Goal: Information Seeking & Learning: Learn about a topic

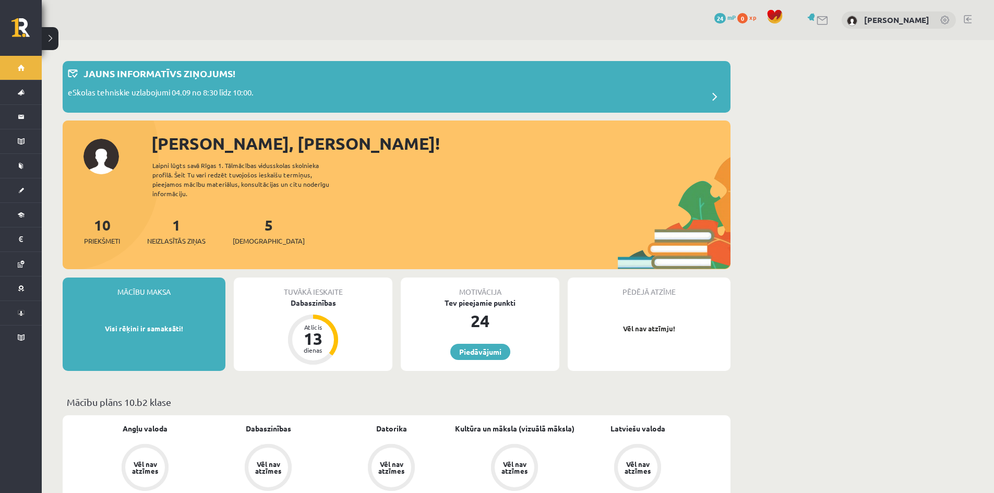
click at [182, 224] on div "1 Neizlasītās ziņas" at bounding box center [176, 230] width 58 height 32
click at [184, 236] on span "Neizlasītās ziņas" at bounding box center [176, 241] width 58 height 10
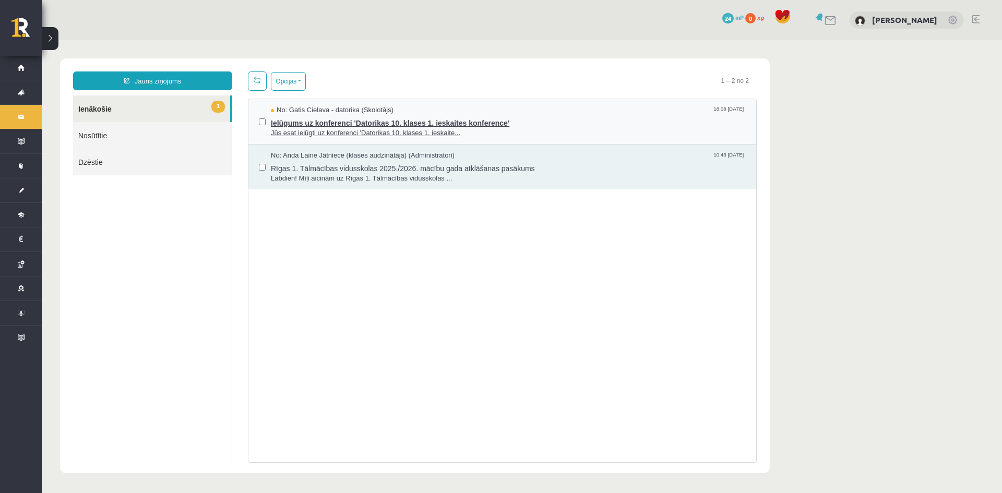
click at [325, 130] on span "Jūs esat ielūgti uz konferenci 'Datorikas 10. klases 1. ieskaite..." at bounding box center [508, 133] width 475 height 10
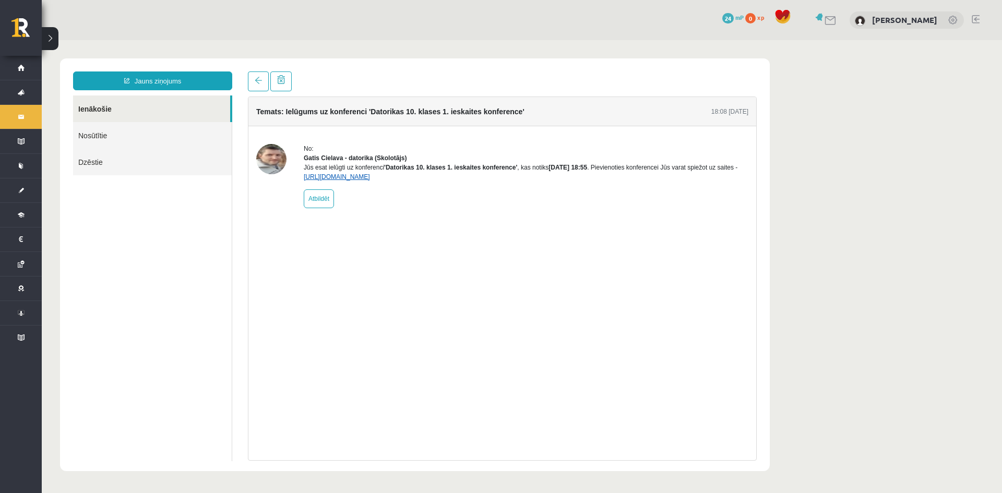
click at [370, 181] on link "[URL][DOMAIN_NAME]" at bounding box center [337, 176] width 66 height 7
drag, startPoint x: 324, startPoint y: 161, endPoint x: 338, endPoint y: 161, distance: 14.1
click at [338, 161] on strong "Gatis Cielava - datorika (Skolotājs)" at bounding box center [355, 158] width 103 height 7
click at [331, 164] on div "Jūs esat ielūgti uz konferenci 'Datorikas 10. klases 1. ieskaites konference' ,…" at bounding box center [526, 172] width 445 height 19
drag, startPoint x: 318, startPoint y: 156, endPoint x: 341, endPoint y: 162, distance: 23.2
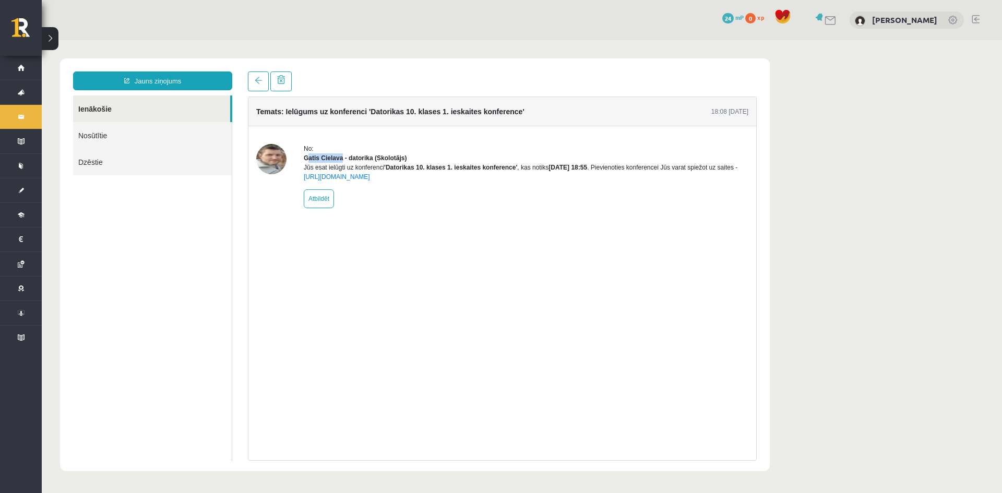
click at [340, 159] on strong "Gatis Cielava - datorika (Skolotājs)" at bounding box center [355, 158] width 103 height 7
click at [342, 162] on div "Gatis Cielava - datorika (Skolotājs)" at bounding box center [526, 157] width 445 height 9
drag, startPoint x: 315, startPoint y: 158, endPoint x: 322, endPoint y: 153, distance: 8.0
click at [341, 160] on strong "Gatis Cielava - datorika (Skolotājs)" at bounding box center [355, 158] width 103 height 7
click at [108, 131] on link "Nosūtītie" at bounding box center [152, 135] width 159 height 27
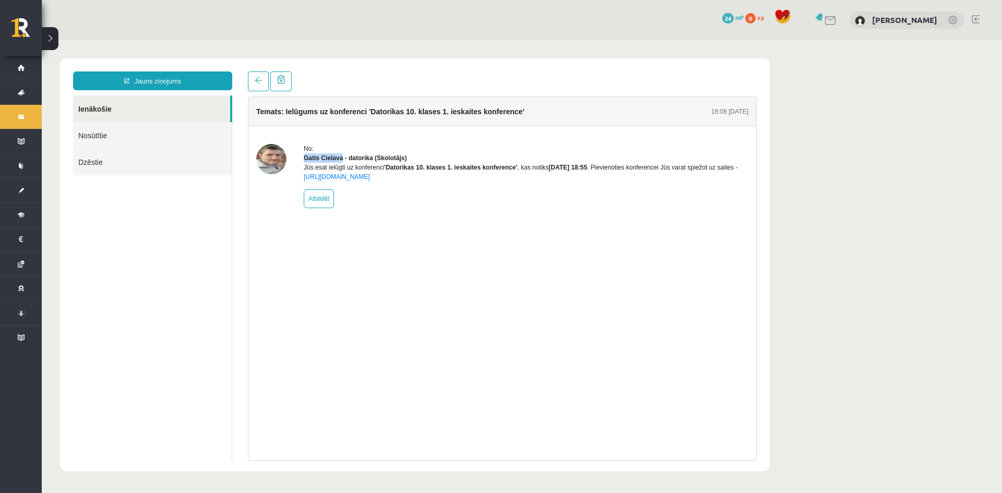
click at [103, 158] on link "Dzēstie" at bounding box center [152, 162] width 159 height 27
click at [109, 116] on link "Ienākošie" at bounding box center [151, 109] width 157 height 27
click at [109, 137] on link "Nosūtītie" at bounding box center [152, 135] width 159 height 27
click at [263, 74] on link at bounding box center [258, 82] width 21 height 20
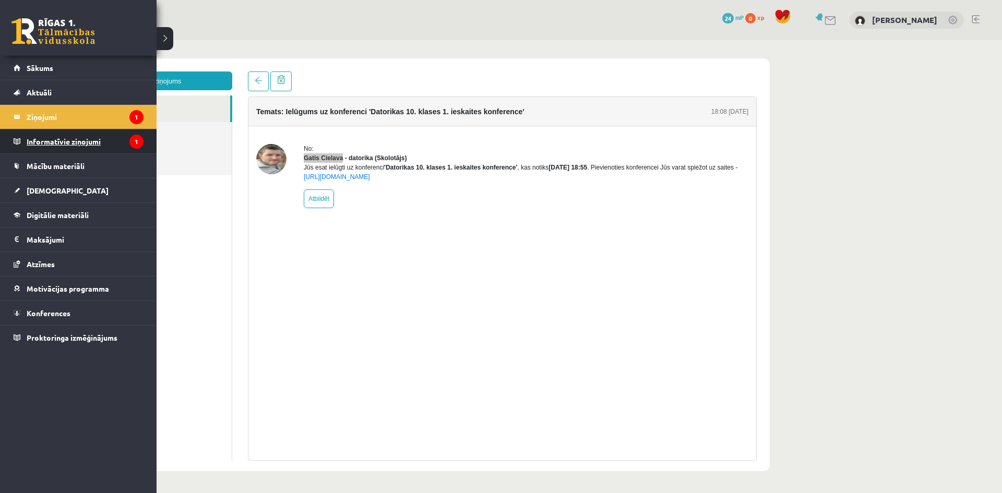
click at [67, 145] on legend "Informatīvie ziņojumi 1" at bounding box center [85, 141] width 117 height 24
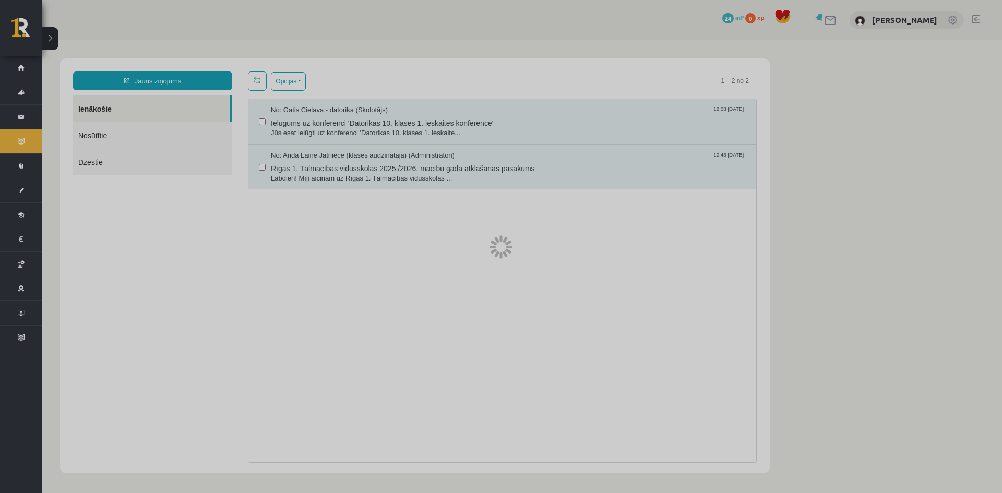
click at [375, 216] on div at bounding box center [501, 246] width 1002 height 493
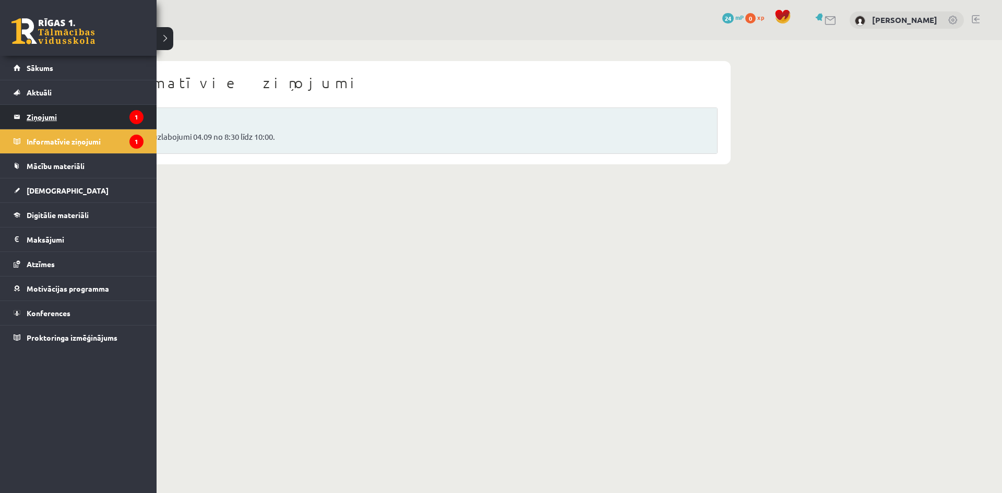
click at [41, 117] on legend "Ziņojumi 1" at bounding box center [85, 117] width 117 height 24
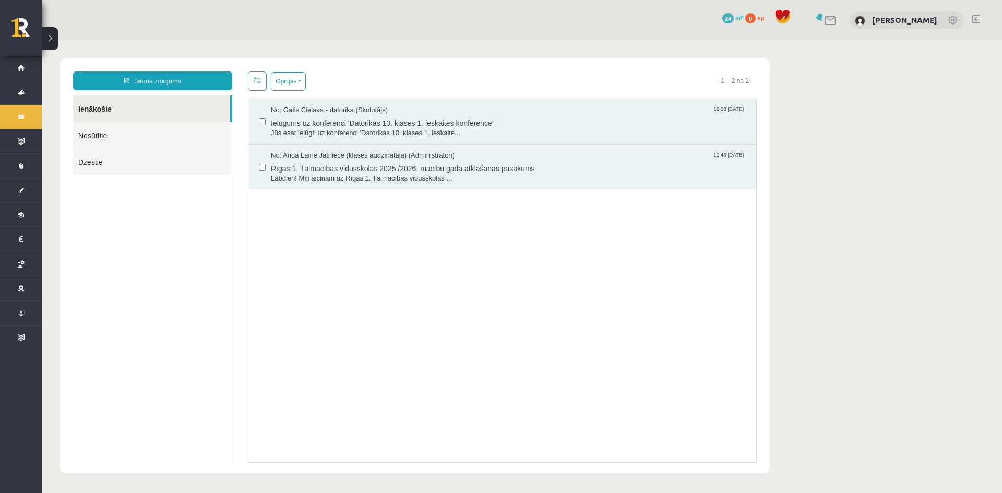
click at [155, 143] on link "Nosūtītie" at bounding box center [152, 135] width 159 height 27
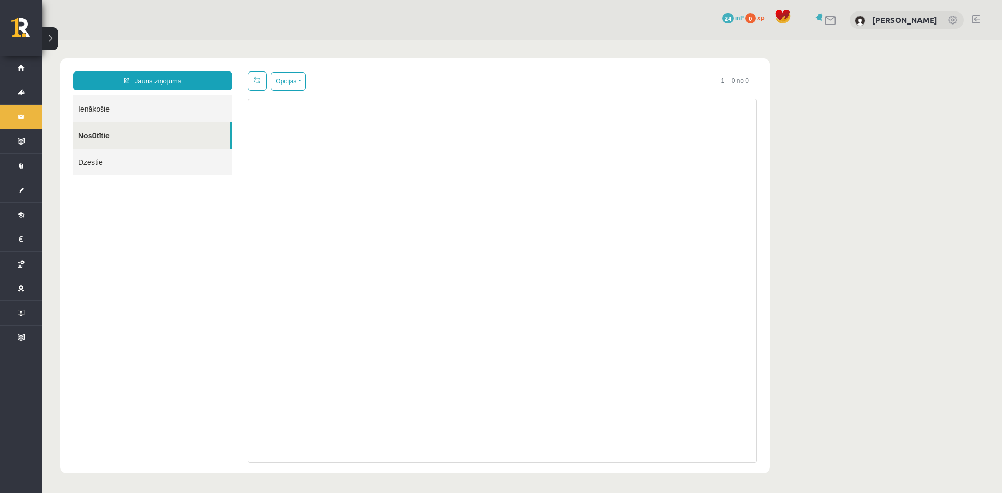
click at [145, 158] on link "Dzēstie" at bounding box center [152, 162] width 159 height 27
click at [126, 109] on link "Ienākošie" at bounding box center [152, 109] width 159 height 27
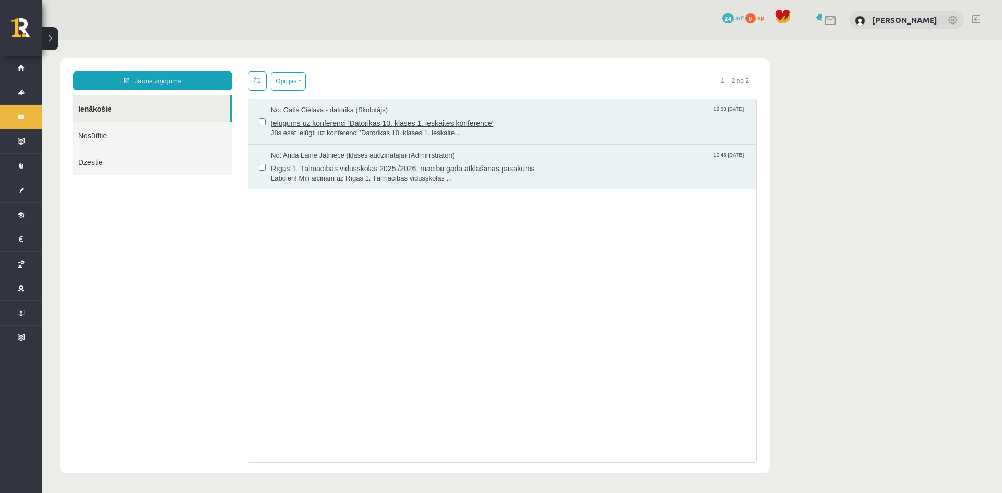
click at [341, 133] on span "Jūs esat ielūgti uz konferenci 'Datorikas 10. klases 1. ieskaite..." at bounding box center [508, 133] width 475 height 10
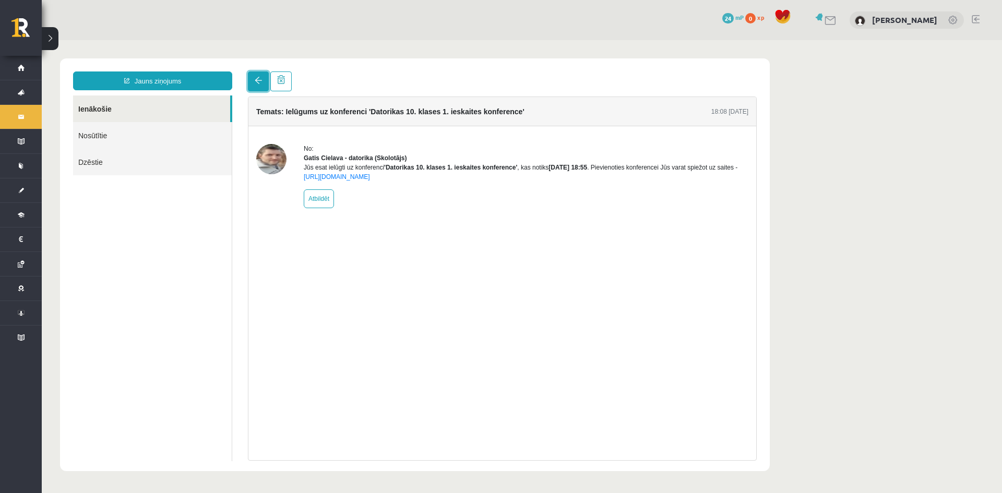
click at [264, 81] on link at bounding box center [258, 82] width 21 height 20
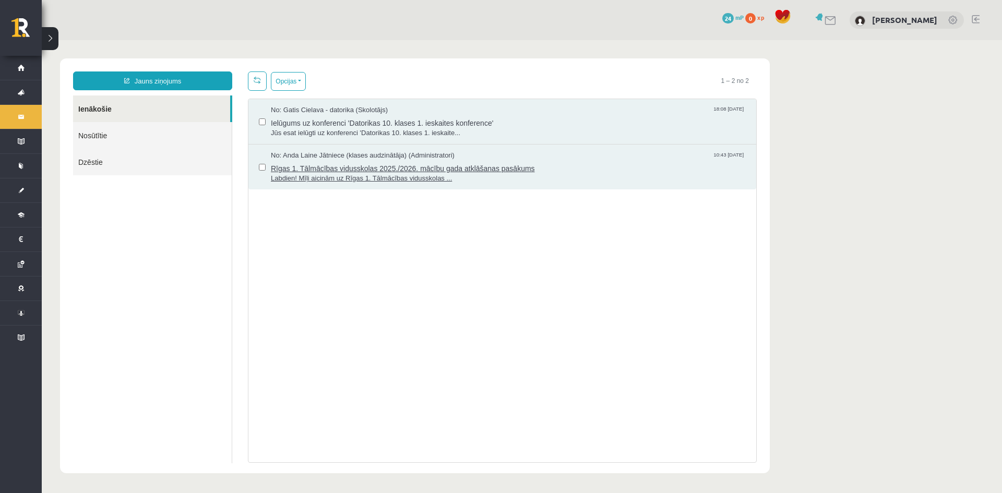
click at [312, 163] on span "Rīgas 1. Tālmācības vidusskolas 2025./2026. mācību gada atklāšanas pasākums" at bounding box center [508, 167] width 475 height 13
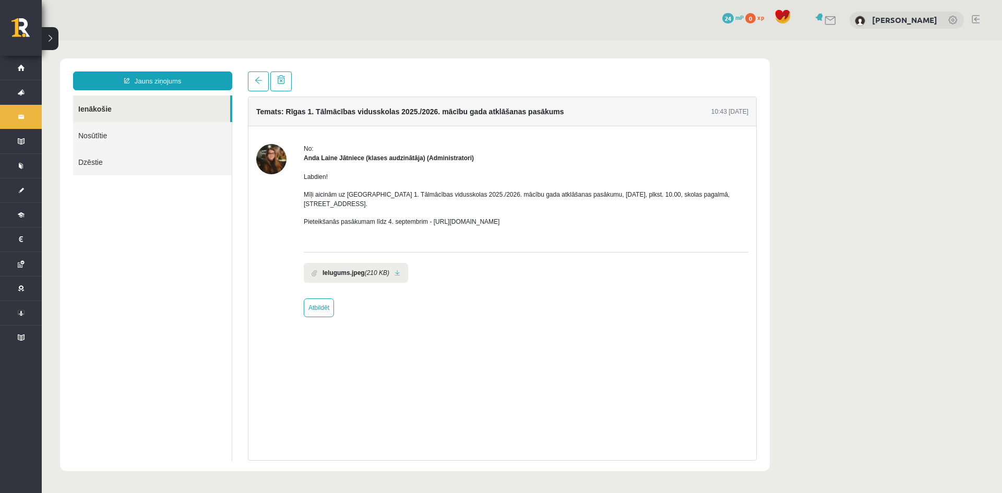
drag, startPoint x: 529, startPoint y: 203, endPoint x: 547, endPoint y: 227, distance: 29.8
click at [555, 204] on div "Labdien! Mīļi aicinām uz Rīgas 1. Tālmācības vidusskolas 2025./2026. mācību gad…" at bounding box center [526, 203] width 445 height 81
click at [538, 252] on div "Ielugums.jpeg (210 KB)" at bounding box center [526, 270] width 445 height 36
drag, startPoint x: 429, startPoint y: 212, endPoint x: 569, endPoint y: 209, distance: 139.9
click at [509, 217] on p "Pieteikšanās pasākumam līdz 4. septembrim - https://forms.gle/3LWjJyadUWzknJDe9" at bounding box center [526, 221] width 445 height 9
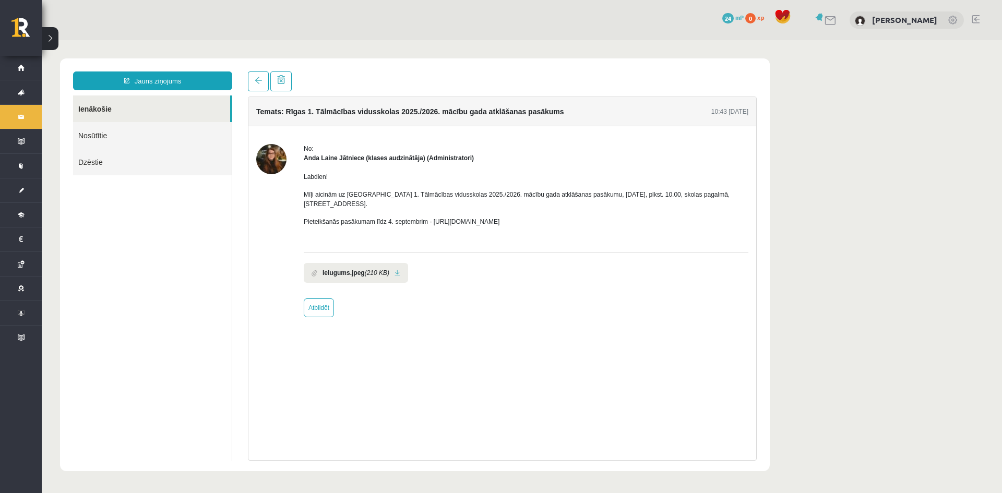
click at [489, 231] on div "Labdien! Mīļi aicinām uz Rīgas 1. Tālmācības vidusskolas 2025./2026. mācību gad…" at bounding box center [526, 203] width 445 height 81
click at [89, 166] on link "Dzēstie" at bounding box center [152, 162] width 159 height 27
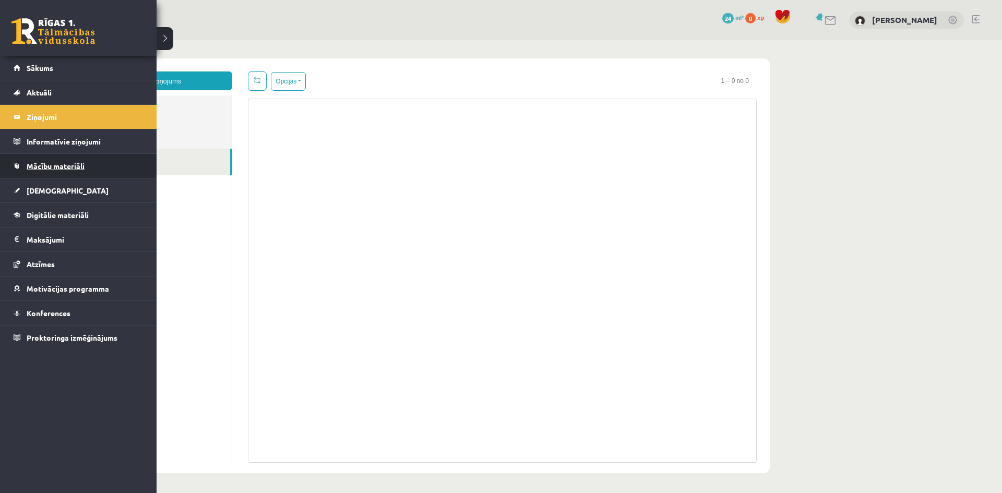
click at [31, 162] on span "Mācību materiāli" at bounding box center [56, 165] width 58 height 9
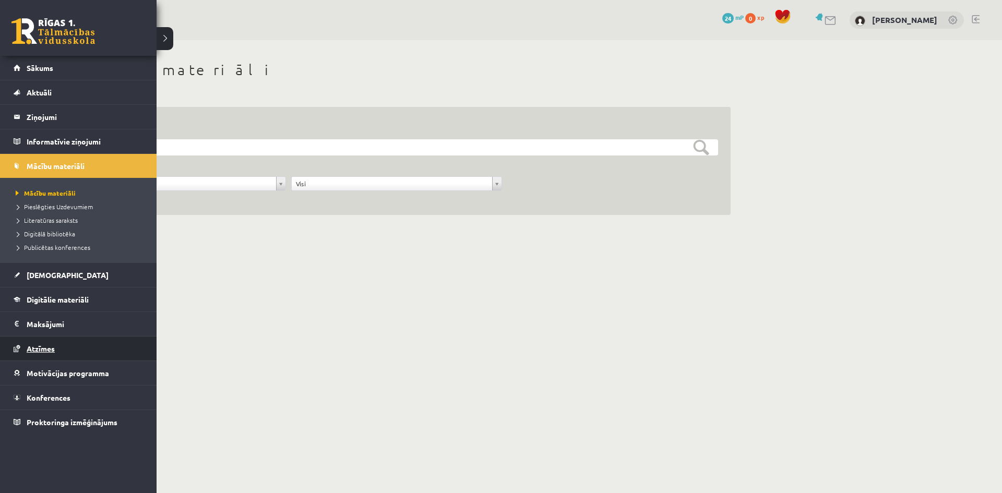
click at [50, 347] on span "Atzīmes" at bounding box center [41, 348] width 28 height 9
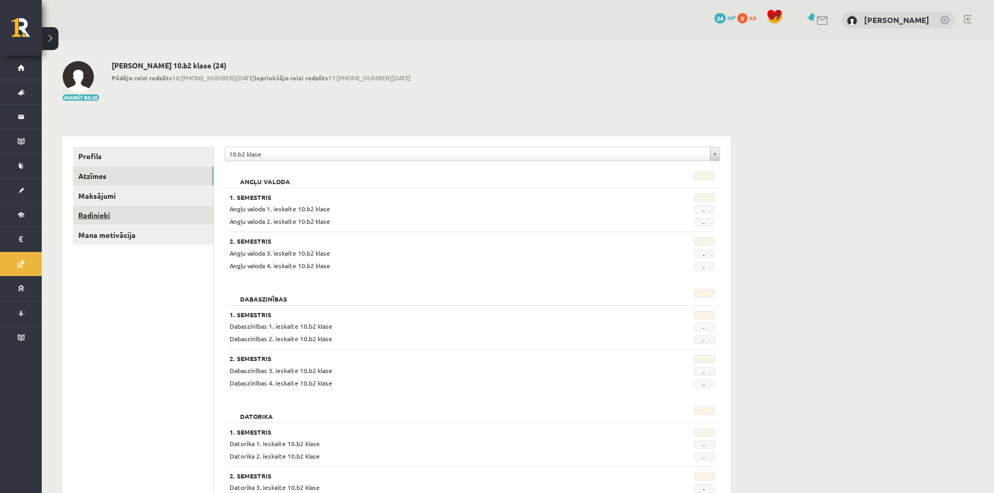
click at [99, 214] on link "Radinieki" at bounding box center [143, 215] width 140 height 19
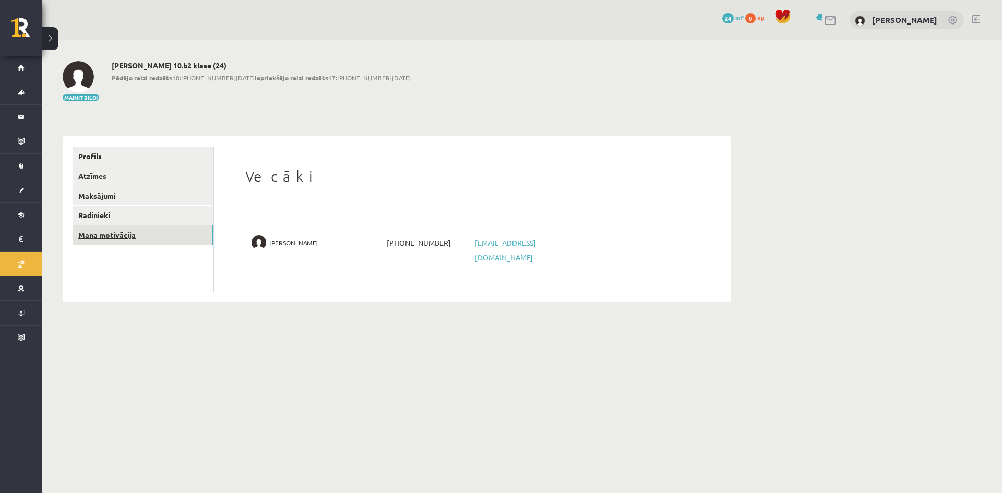
click at [146, 240] on link "Mana motivācija" at bounding box center [143, 234] width 140 height 19
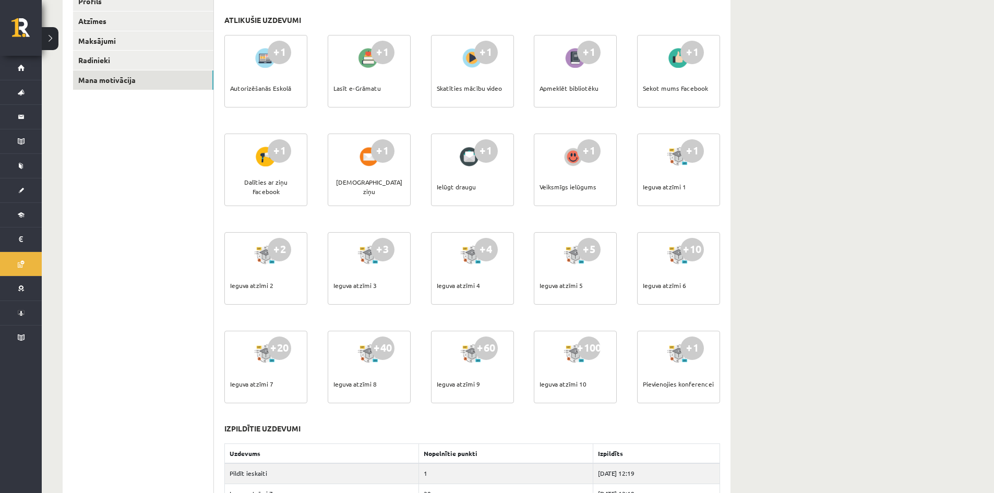
scroll to position [260, 0]
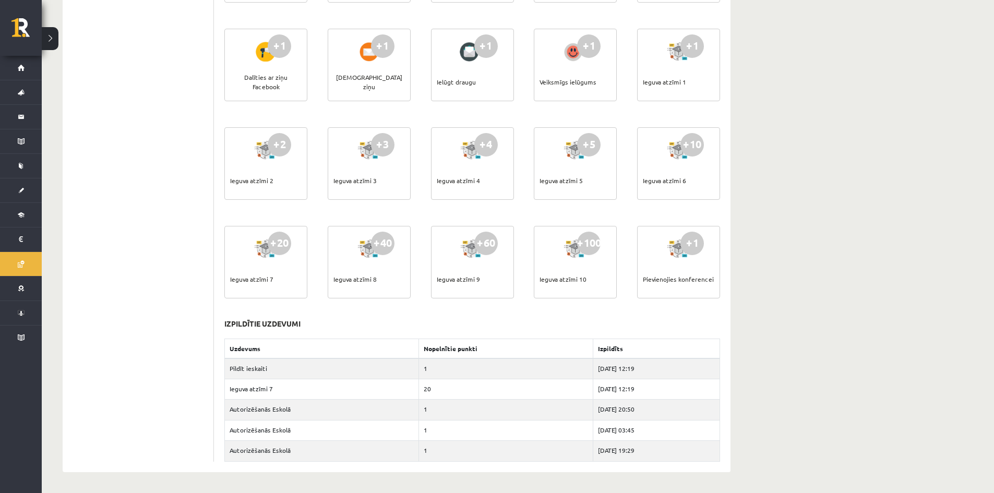
click at [265, 258] on div at bounding box center [266, 249] width 30 height 24
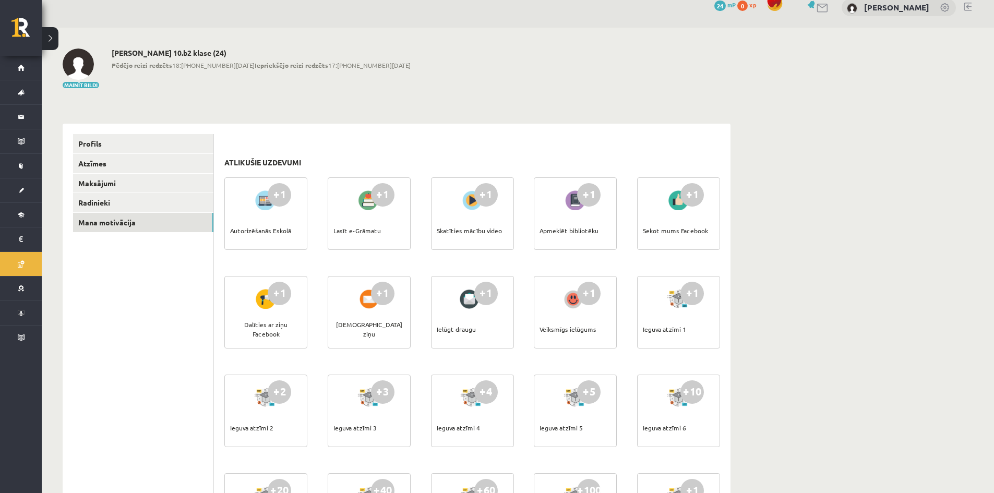
scroll to position [0, 0]
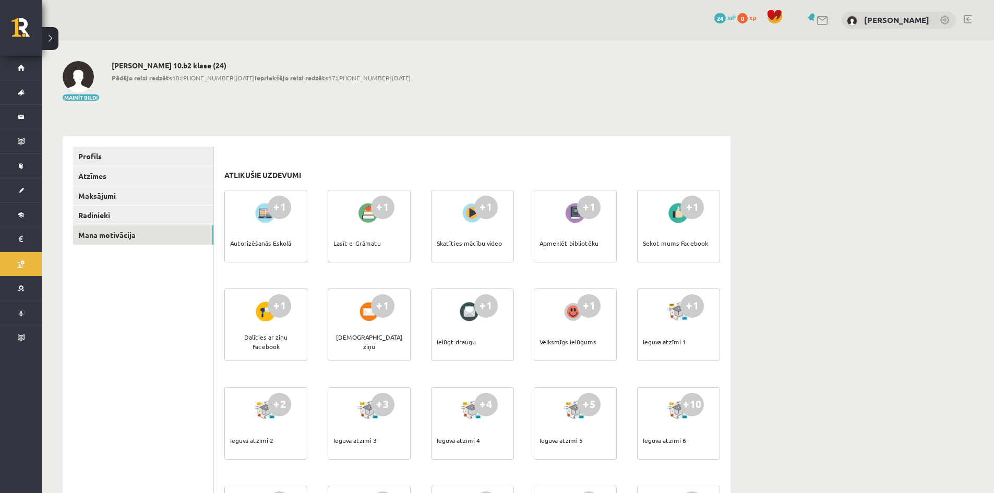
click at [728, 15] on link "24 mP" at bounding box center [725, 17] width 21 height 8
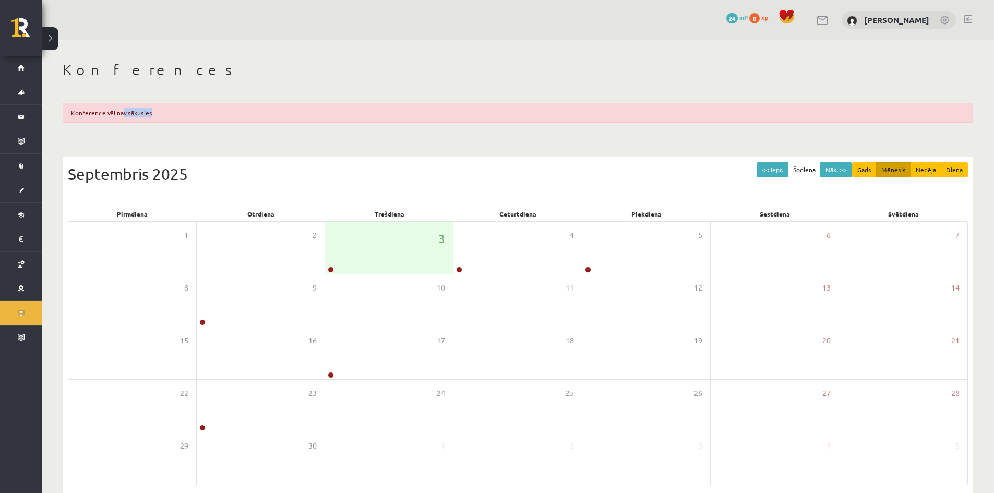
drag, startPoint x: 124, startPoint y: 118, endPoint x: 226, endPoint y: 122, distance: 101.9
click at [226, 122] on div "Konference vēl nav sākusies" at bounding box center [518, 113] width 911 height 20
click at [219, 130] on div "Konferences Konference vēl nav sākusies << Iepr. Šodiena Nāk. >> Gads Mēnesis N…" at bounding box center [518, 289] width 953 height 499
click at [403, 253] on div "3" at bounding box center [389, 248] width 128 height 52
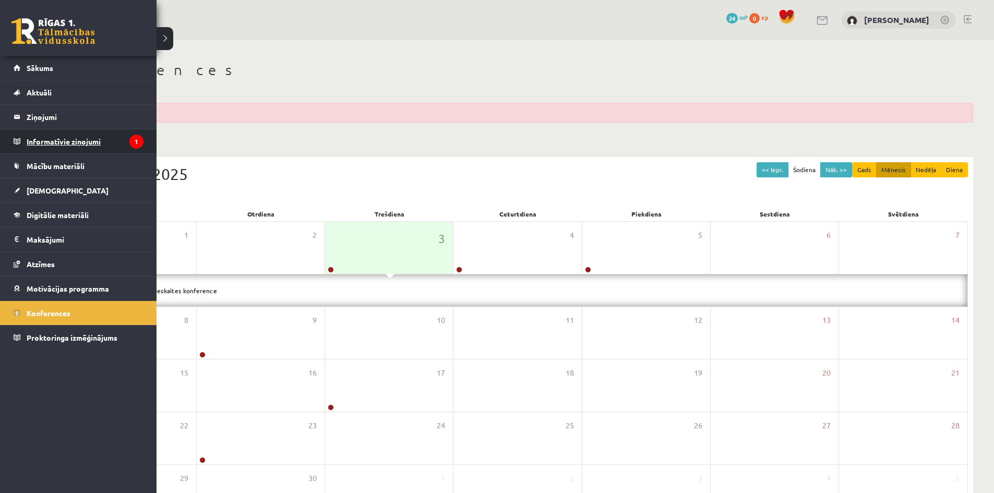
click at [67, 149] on legend "Informatīvie ziņojumi 1" at bounding box center [85, 141] width 117 height 24
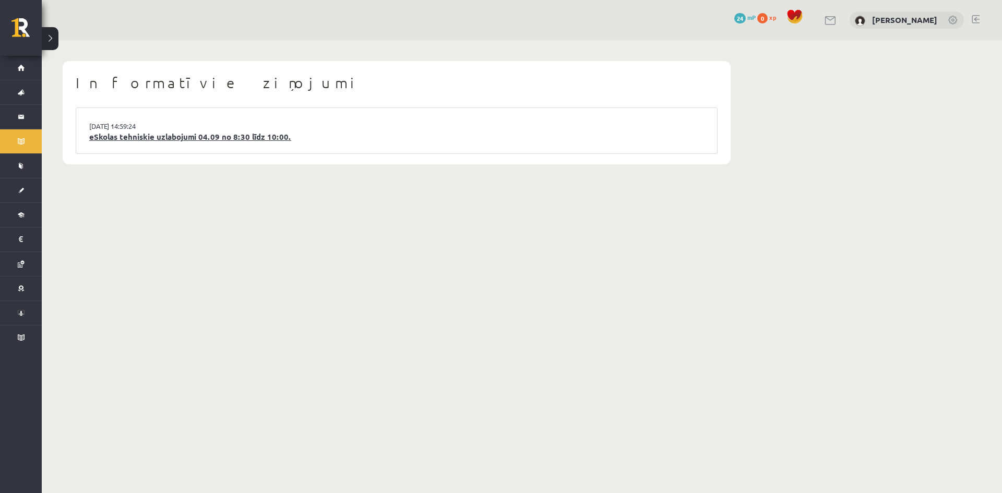
click at [175, 136] on link "eSkolas tehniskie uzlabojumi 04.09 no 8:30 līdz 10:00." at bounding box center [396, 137] width 615 height 12
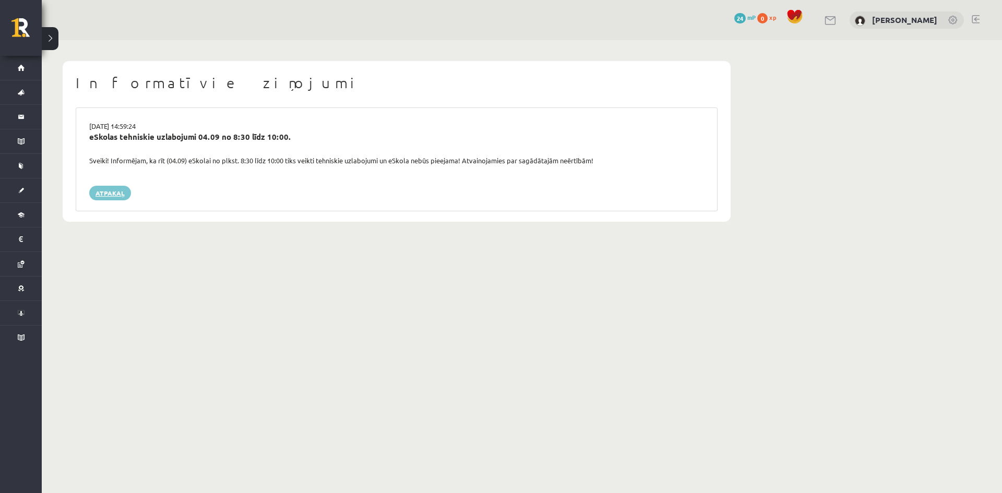
click at [115, 187] on link "Atpakaļ" at bounding box center [110, 193] width 42 height 15
click at [114, 195] on link "Atpakaļ" at bounding box center [110, 193] width 42 height 15
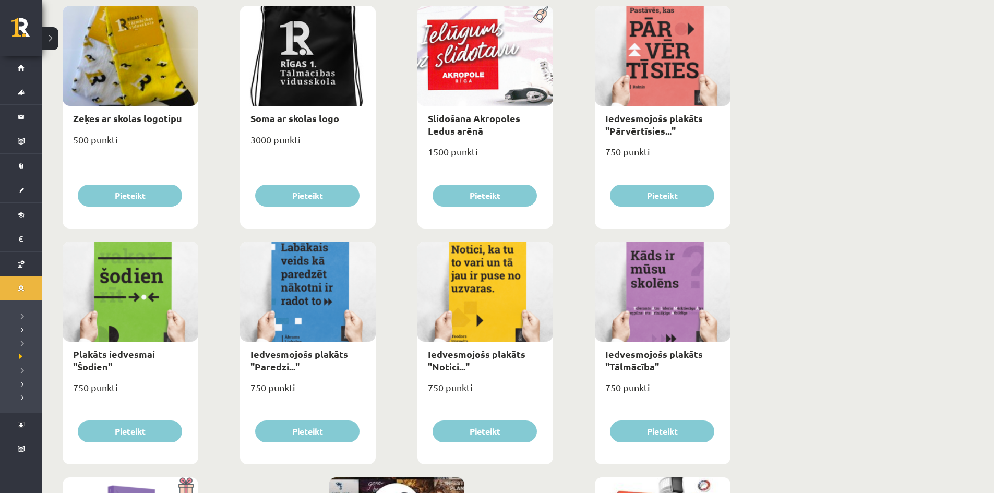
scroll to position [1044, 0]
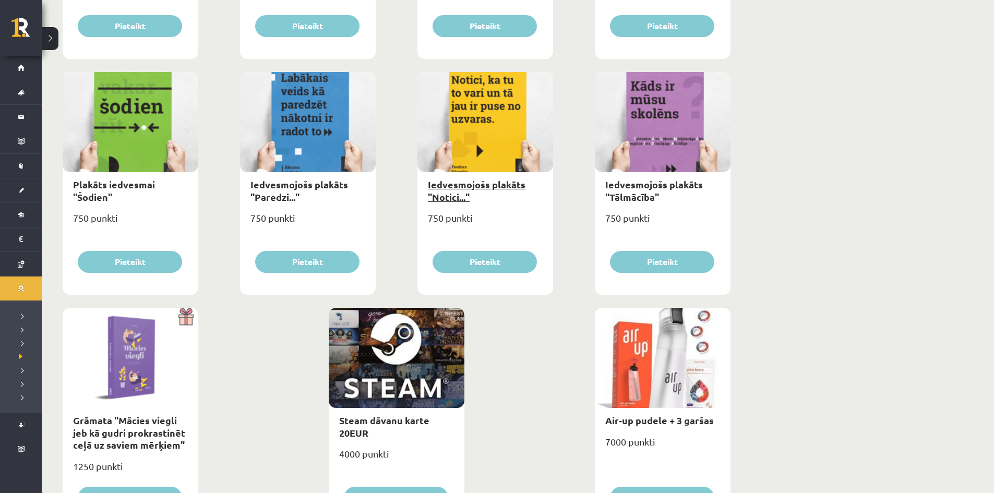
click at [490, 183] on link "Iedvesmojošs plakāts "Notici..."" at bounding box center [477, 191] width 98 height 24
type input "*"
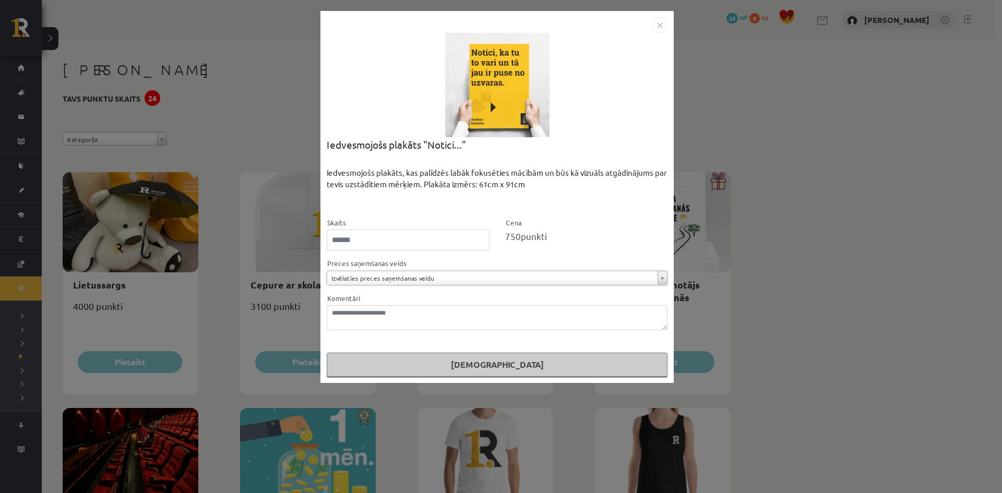
click at [661, 28] on img "Close" at bounding box center [660, 25] width 16 height 16
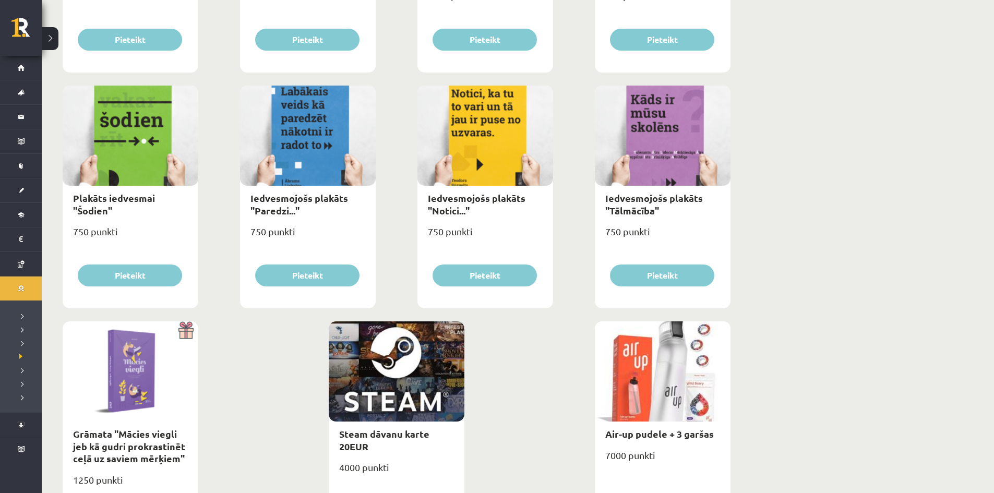
scroll to position [1110, 0]
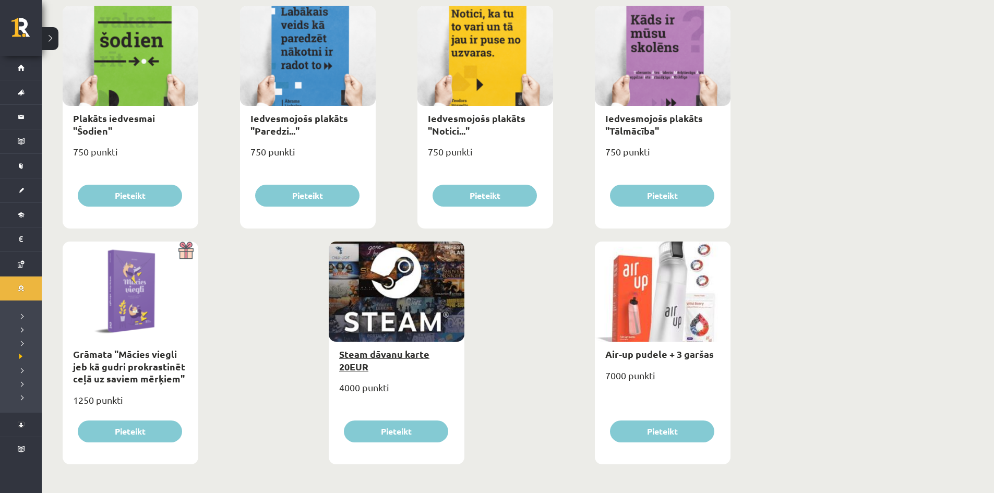
click at [385, 355] on link "Steam dāvanu karte 20EUR" at bounding box center [384, 360] width 90 height 24
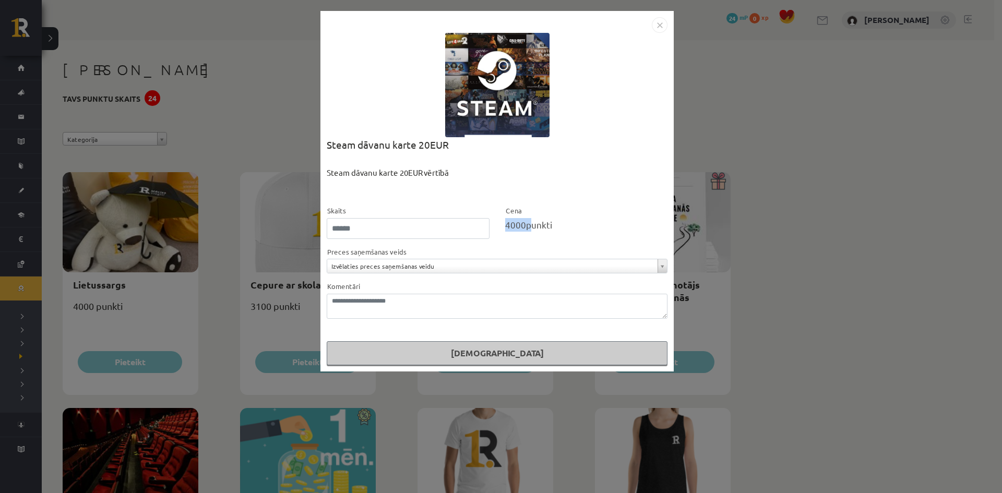
drag, startPoint x: 505, startPoint y: 223, endPoint x: 529, endPoint y: 229, distance: 24.6
click at [529, 229] on div "4000 punkti" at bounding box center [586, 225] width 163 height 14
click at [595, 216] on div "Cena 4000 punkti" at bounding box center [586, 222] width 179 height 34
click at [664, 29] on img "Close" at bounding box center [660, 25] width 16 height 16
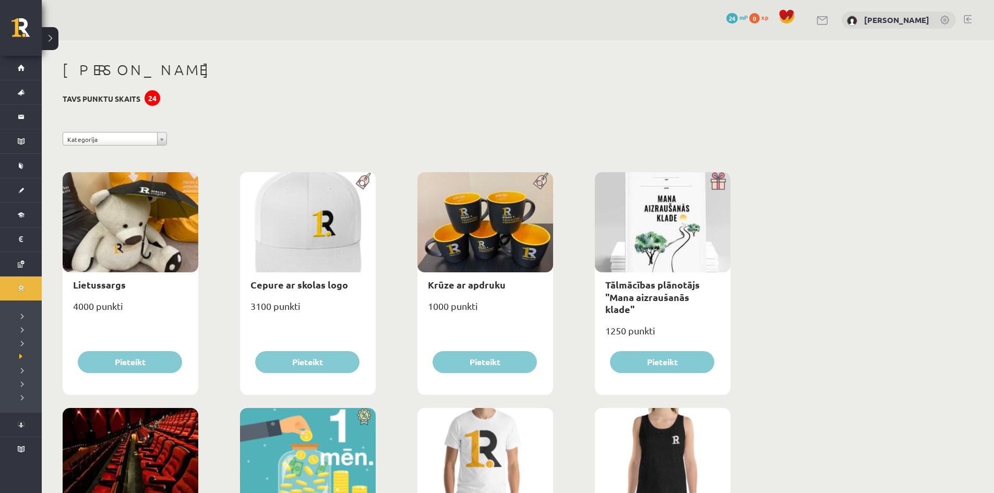
drag, startPoint x: 153, startPoint y: 96, endPoint x: 158, endPoint y: 103, distance: 8.7
click at [158, 97] on div "24" at bounding box center [153, 98] width 16 height 16
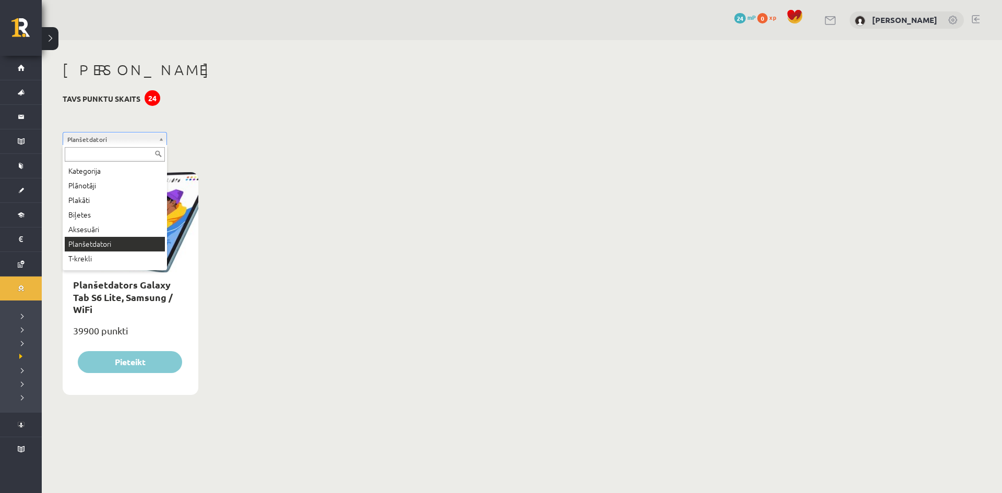
drag, startPoint x: 149, startPoint y: 141, endPoint x: 133, endPoint y: 174, distance: 36.7
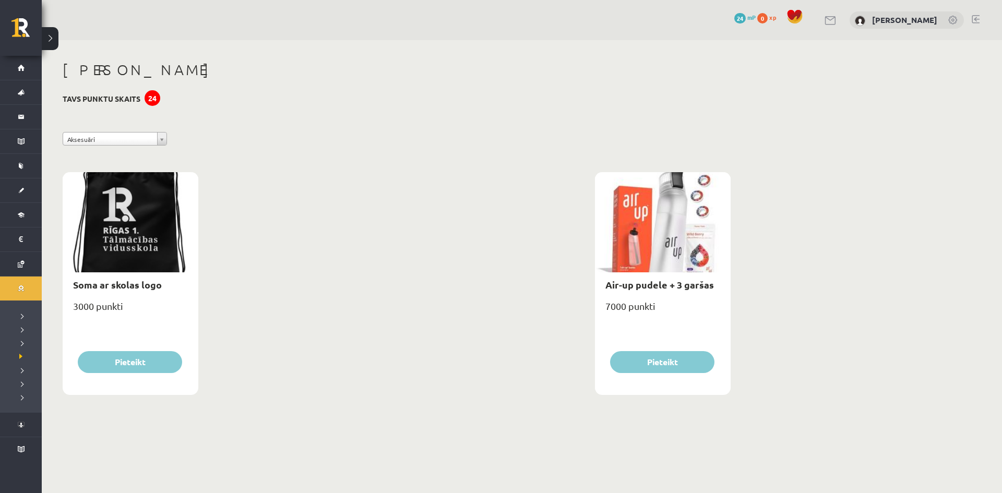
click at [110, 132] on div "**********" at bounding box center [397, 232] width 710 height 384
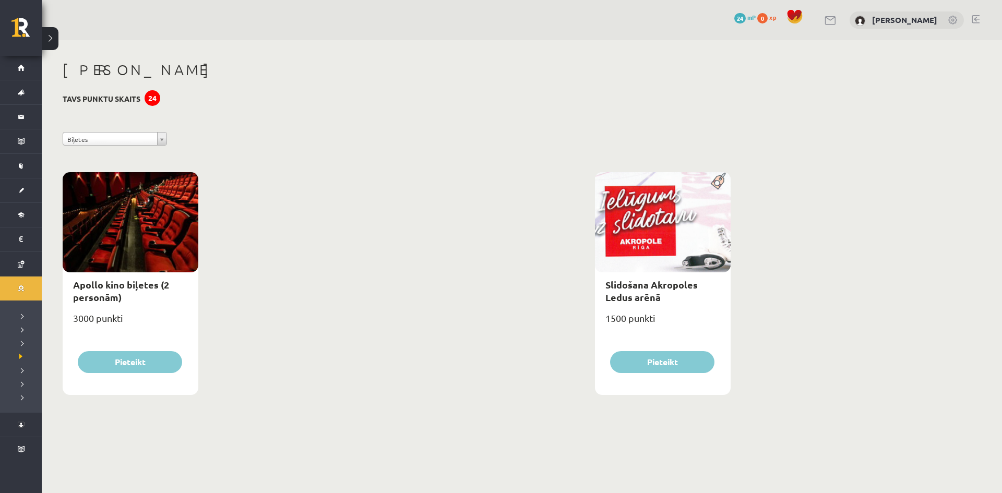
click at [105, 68] on h1 "[PERSON_NAME]" at bounding box center [397, 70] width 668 height 18
click at [52, 45] on button at bounding box center [50, 38] width 17 height 23
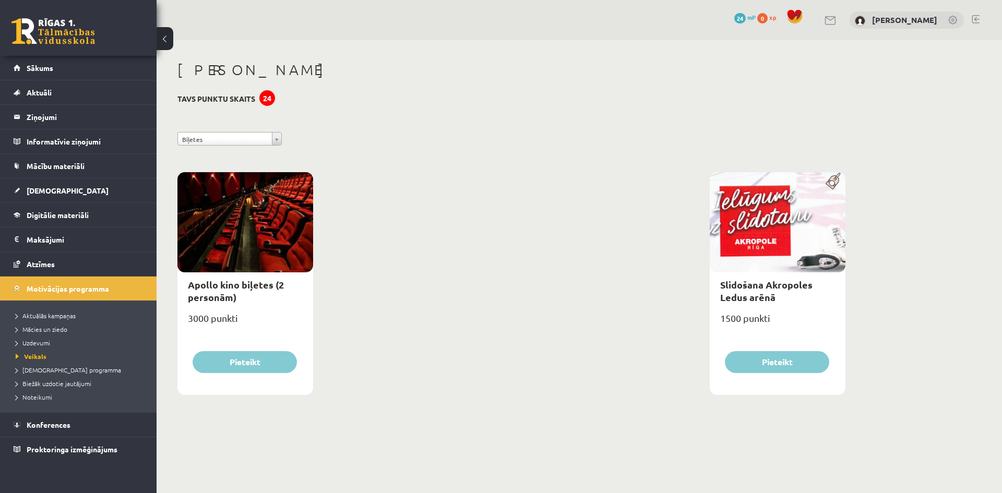
click at [31, 38] on link at bounding box center [53, 31] width 84 height 26
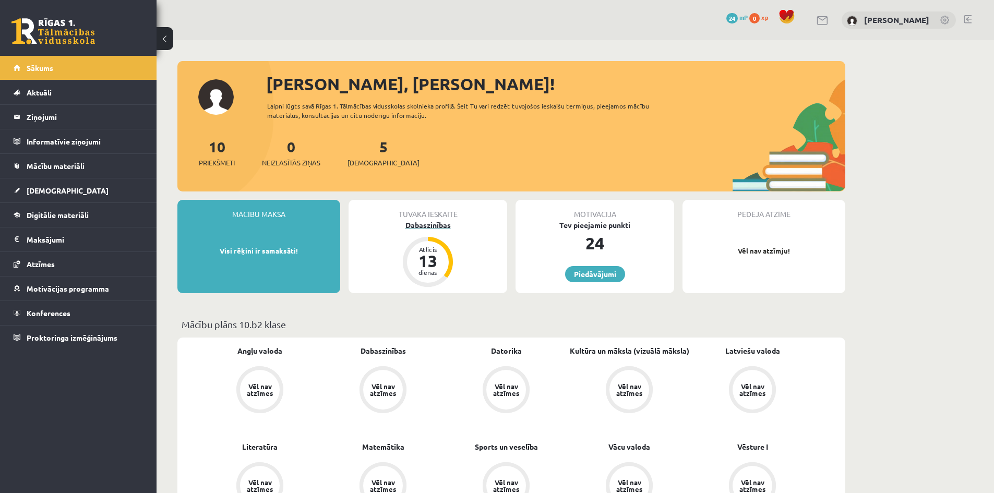
click at [429, 223] on div "Dabaszinības" at bounding box center [428, 225] width 159 height 11
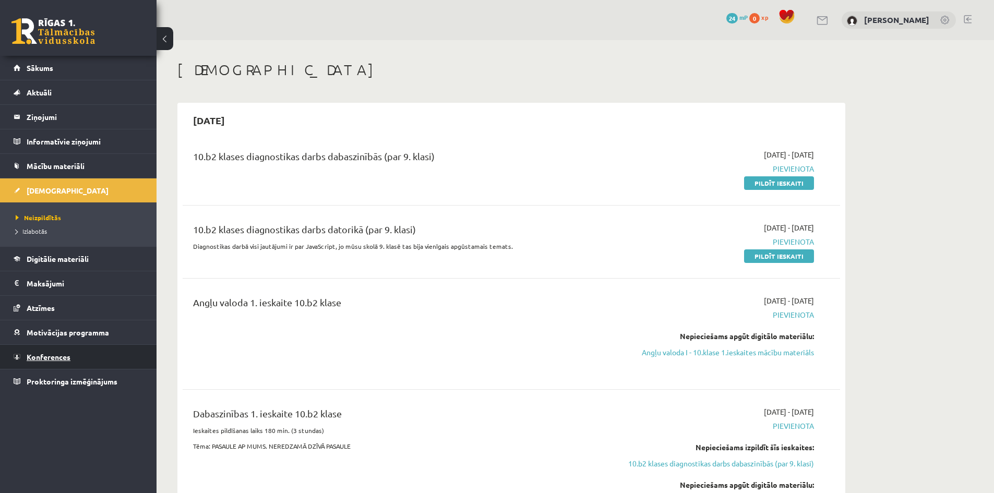
click at [74, 359] on link "Konferences" at bounding box center [79, 357] width 130 height 24
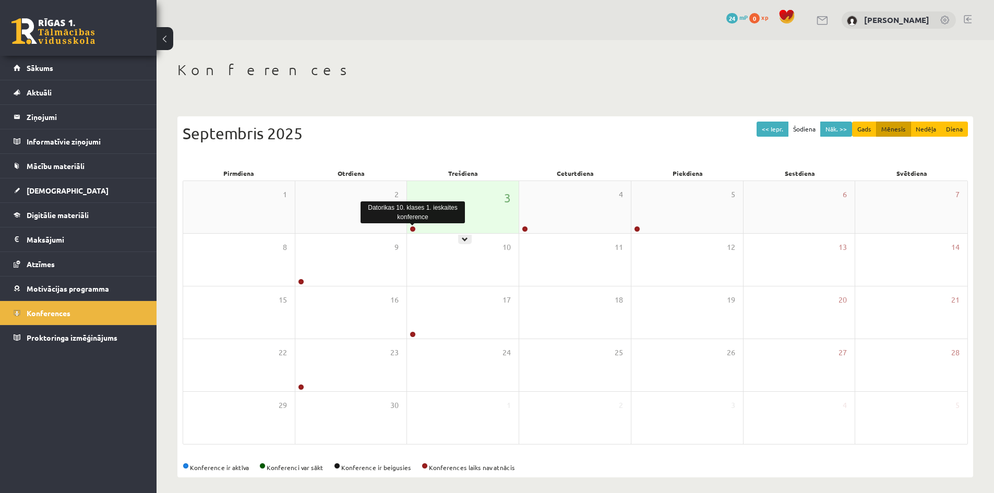
click at [413, 230] on link at bounding box center [413, 229] width 6 height 6
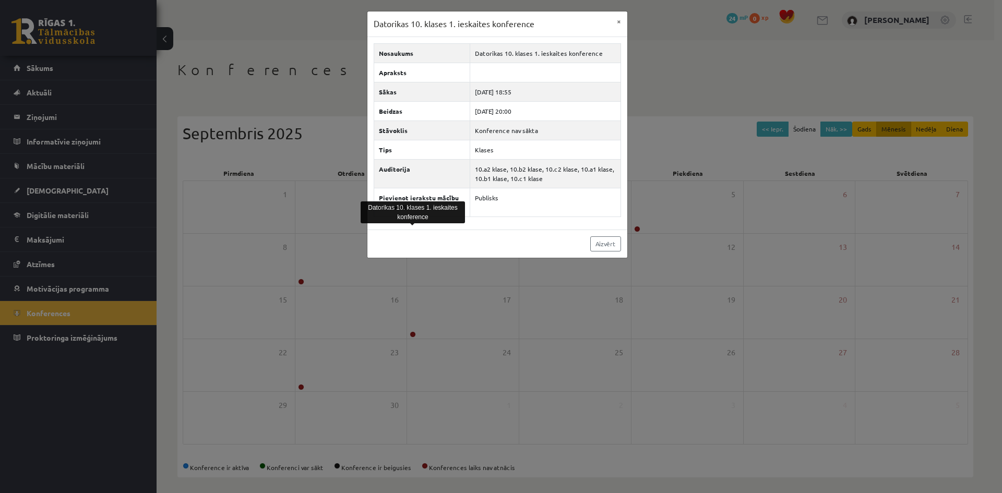
click at [668, 188] on div "Datorikas 10. klases 1. ieskaites konference × Nosaukums Datorikas 10. klases 1…" at bounding box center [501, 246] width 1002 height 493
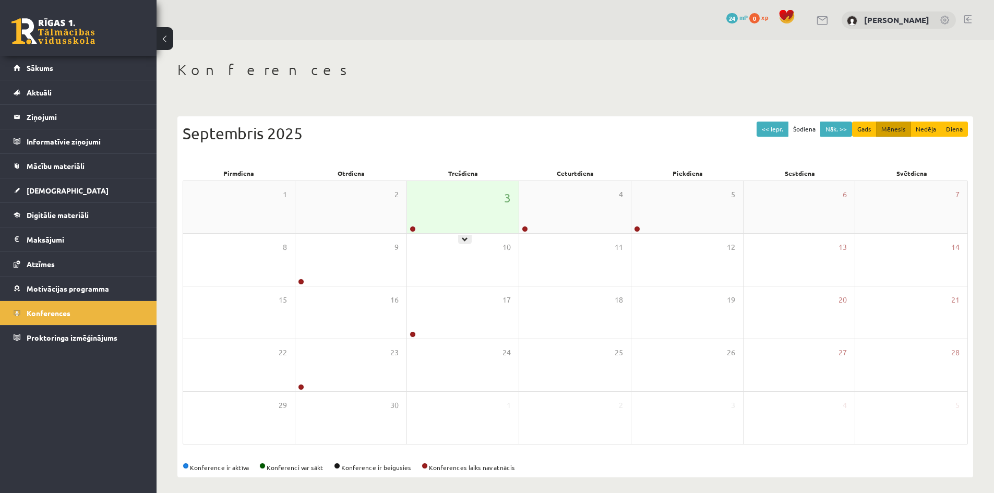
click at [440, 210] on div "3" at bounding box center [463, 207] width 112 height 52
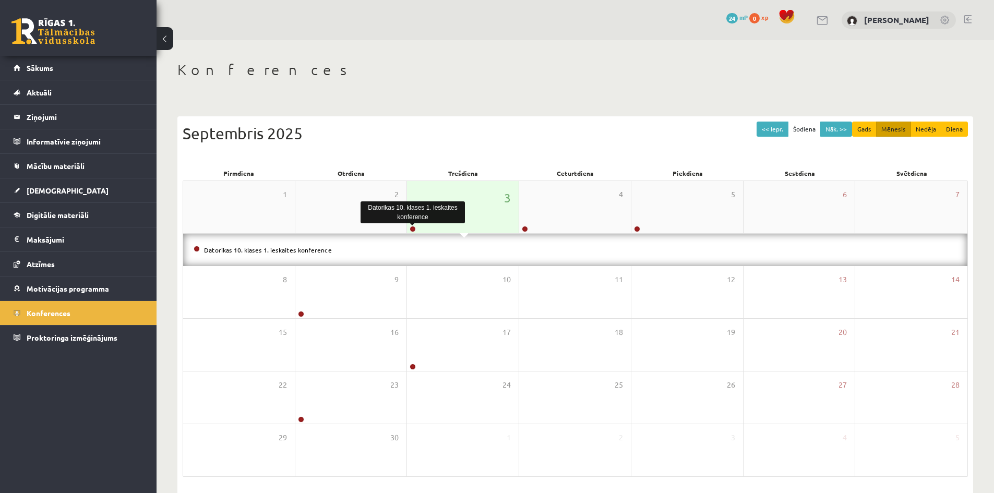
click at [414, 227] on link at bounding box center [413, 229] width 6 height 6
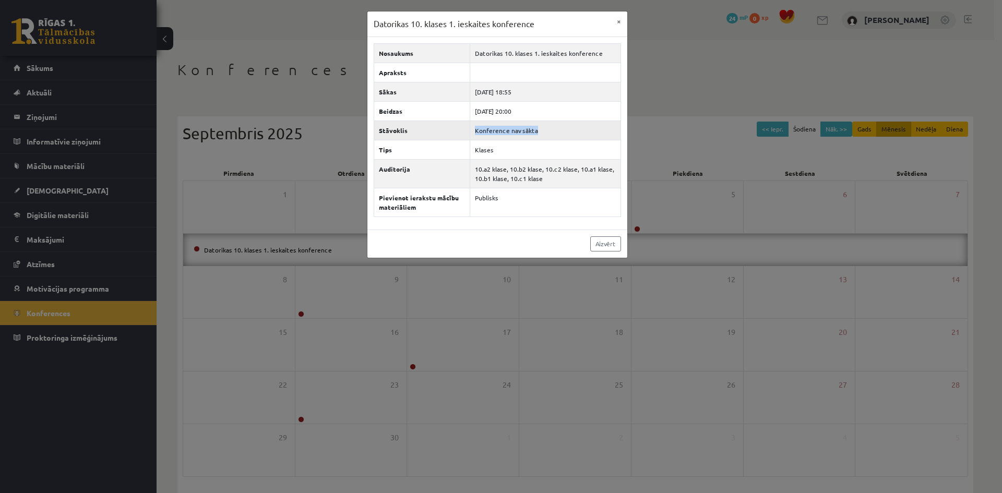
drag, startPoint x: 477, startPoint y: 132, endPoint x: 537, endPoint y: 133, distance: 60.0
click at [538, 132] on td "Konference nav sākta" at bounding box center [545, 130] width 150 height 19
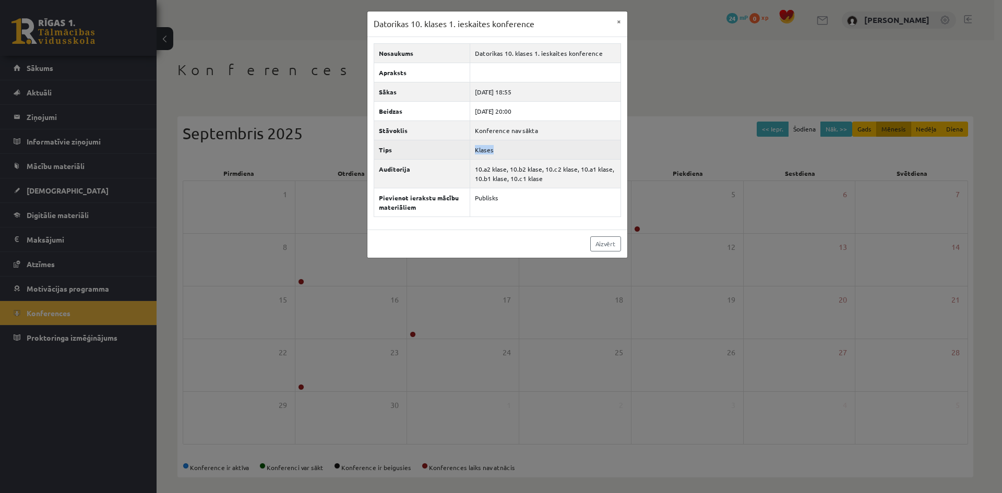
drag, startPoint x: 496, startPoint y: 150, endPoint x: 508, endPoint y: 151, distance: 11.5
click at [505, 150] on td "Klases" at bounding box center [545, 149] width 150 height 19
click at [510, 153] on td "Klases" at bounding box center [545, 149] width 150 height 19
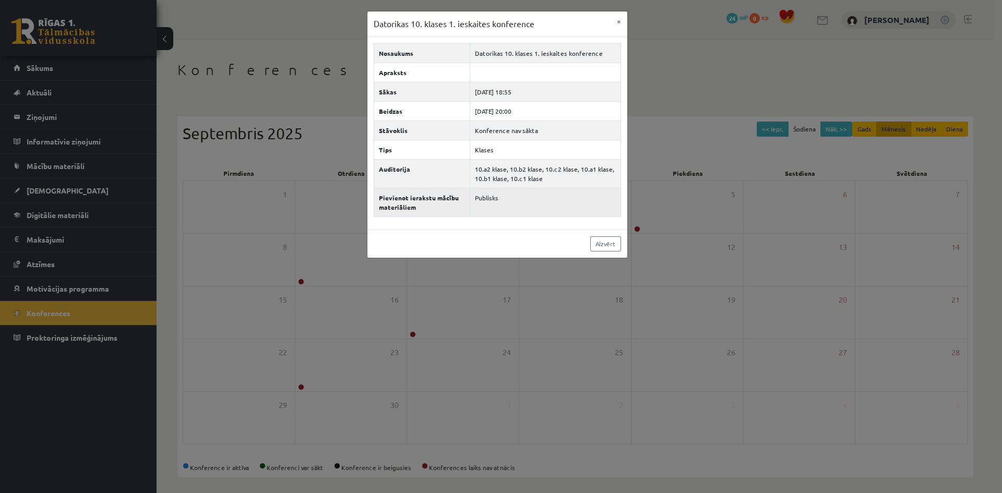
drag, startPoint x: 476, startPoint y: 196, endPoint x: 595, endPoint y: 201, distance: 118.6
click at [576, 200] on td "Publisks" at bounding box center [545, 202] width 150 height 29
click at [555, 198] on td "Publisks" at bounding box center [545, 202] width 150 height 29
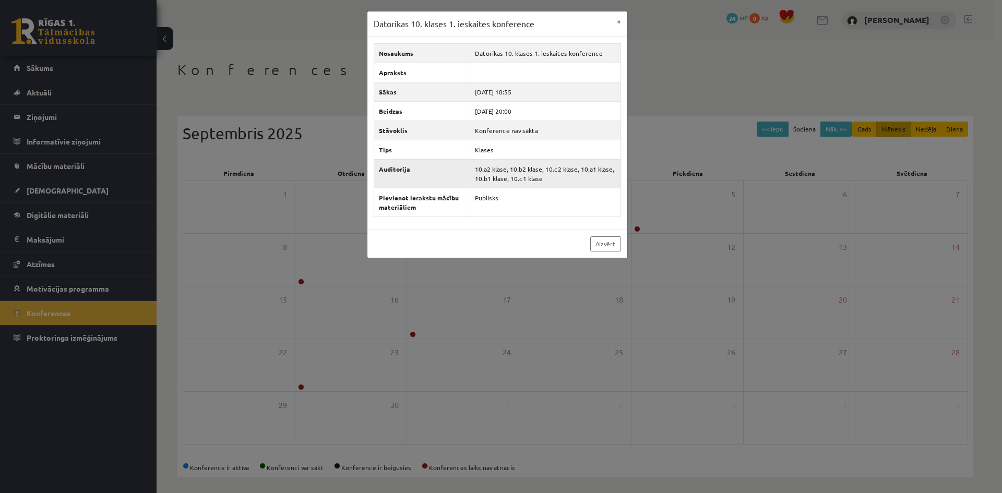
drag, startPoint x: 476, startPoint y: 166, endPoint x: 595, endPoint y: 176, distance: 118.9
click at [595, 176] on td "10.a2 klase, 10.b2 klase, 10.c2 klase, 10.a1 klase, 10.b1 klase, 10.c1 klase" at bounding box center [545, 173] width 150 height 29
click at [588, 181] on td "10.a2 klase, 10.b2 klase, 10.c2 klase, 10.a1 klase, 10.b1 klase, 10.c1 klase" at bounding box center [545, 173] width 150 height 29
click at [527, 171] on td "10.a2 klase, 10.b2 klase, 10.c2 klase, 10.a1 klase, 10.b1 klase, 10.c1 klase" at bounding box center [545, 173] width 150 height 29
click at [534, 174] on td "10.a2 klase, 10.b2 klase, 10.c2 klase, 10.a1 klase, 10.b1 klase, 10.c1 klase" at bounding box center [545, 173] width 150 height 29
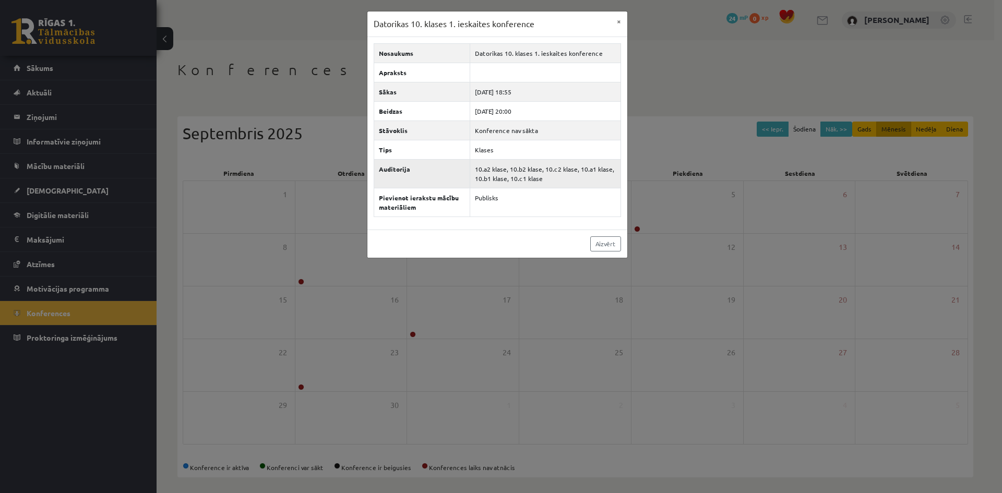
drag, startPoint x: 516, startPoint y: 170, endPoint x: 541, endPoint y: 172, distance: 24.7
click at [539, 172] on td "10.a2 klase, 10.b2 klase, 10.c2 klase, 10.a1 klase, 10.b1 klase, 10.c1 klase" at bounding box center [545, 173] width 150 height 29
click at [548, 179] on td "10.a2 klase, 10.b2 klase, 10.c2 klase, 10.a1 klase, 10.b1 klase, 10.c1 klase" at bounding box center [545, 173] width 150 height 29
drag, startPoint x: 508, startPoint y: 89, endPoint x: 527, endPoint y: 93, distance: 19.8
click at [523, 92] on td "[DATE] 18:55" at bounding box center [545, 91] width 150 height 19
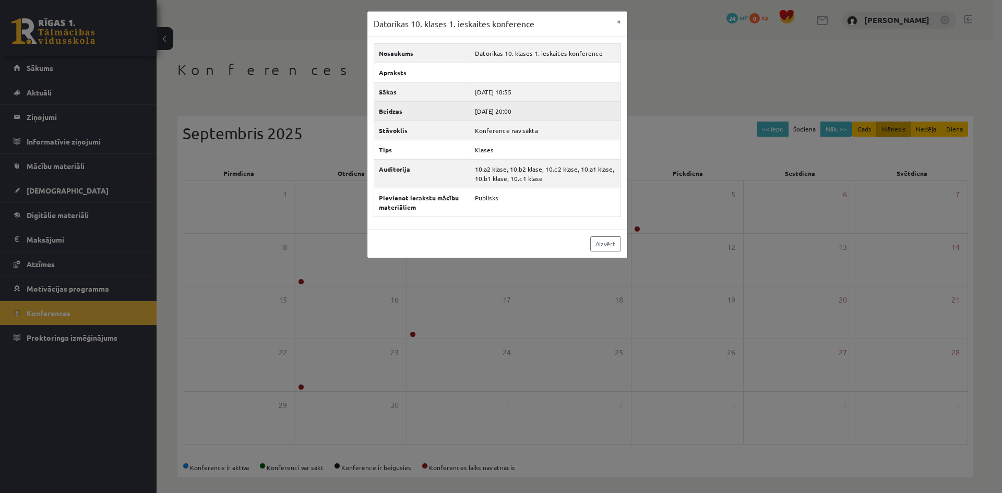
drag, startPoint x: 508, startPoint y: 112, endPoint x: 527, endPoint y: 111, distance: 18.8
click at [524, 112] on td "[DATE] 20:00" at bounding box center [545, 110] width 150 height 19
click at [529, 111] on td "[DATE] 20:00" at bounding box center [545, 110] width 150 height 19
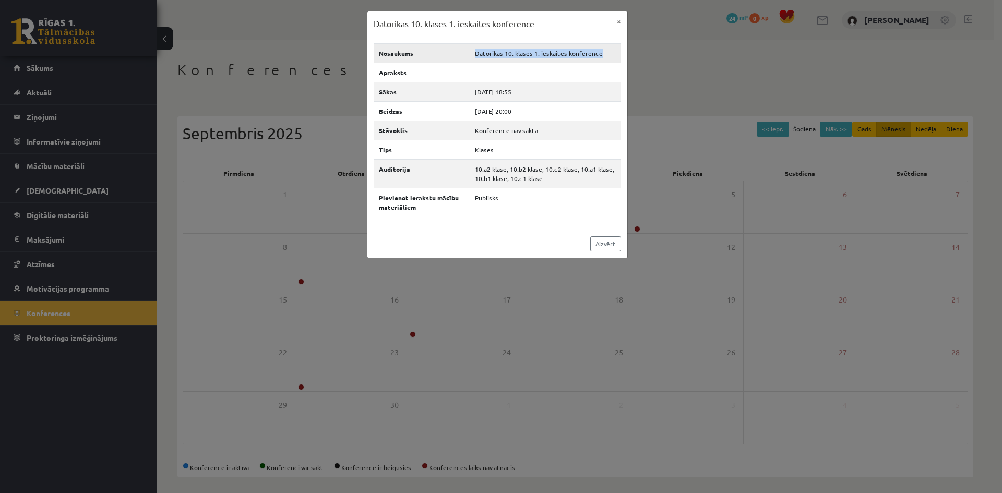
drag, startPoint x: 475, startPoint y: 52, endPoint x: 601, endPoint y: 59, distance: 126.5
click at [601, 59] on td "Datorikas 10. klases 1. ieskaites konference" at bounding box center [545, 52] width 150 height 19
click at [618, 21] on button "×" at bounding box center [619, 21] width 17 height 20
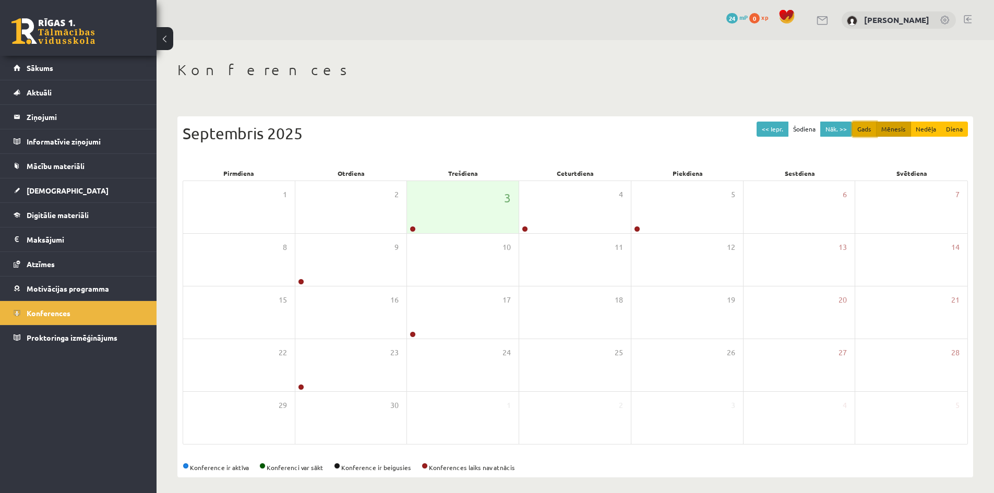
click at [864, 133] on button "Gads" at bounding box center [864, 129] width 25 height 15
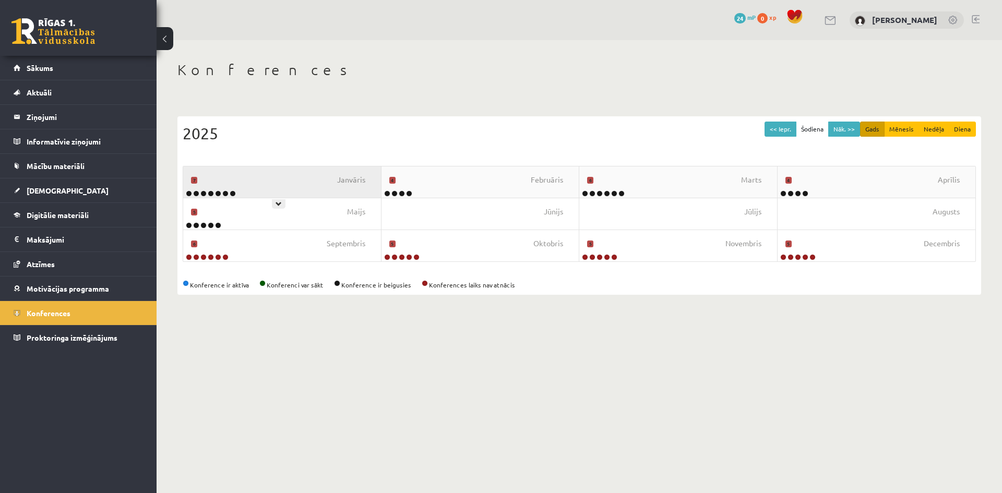
click at [239, 188] on div "Janvāris 7" at bounding box center [282, 182] width 198 height 31
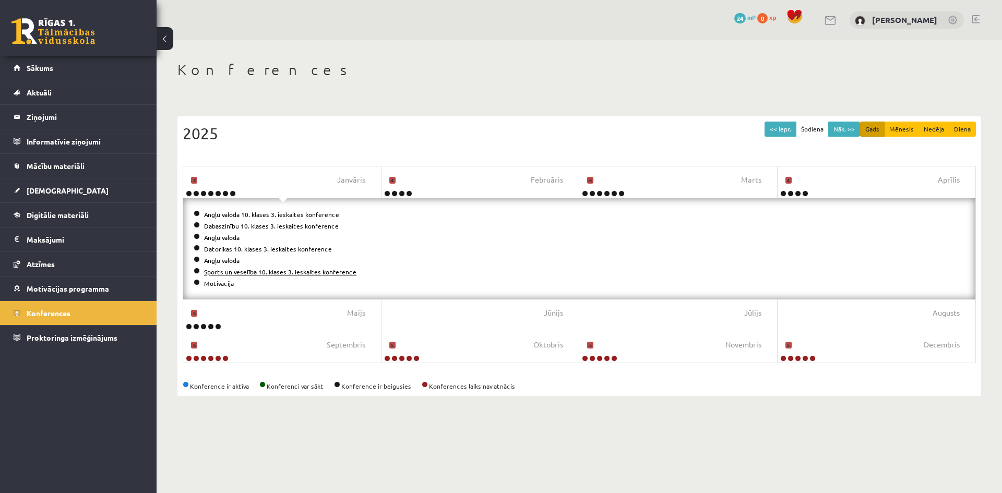
click at [231, 274] on link "Sports un veselība 10. klases 3. ieskaites konference" at bounding box center [280, 272] width 152 height 8
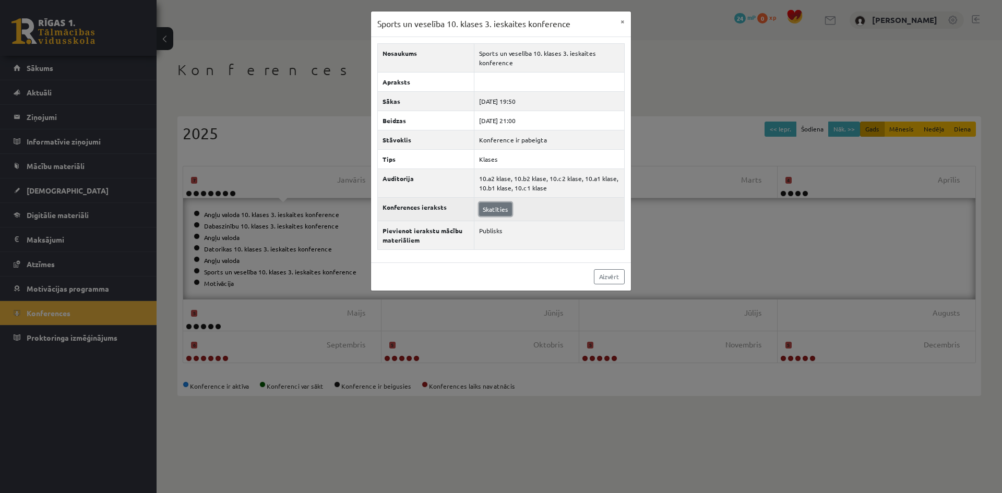
click at [493, 210] on link "Skatīties" at bounding box center [495, 210] width 33 height 14
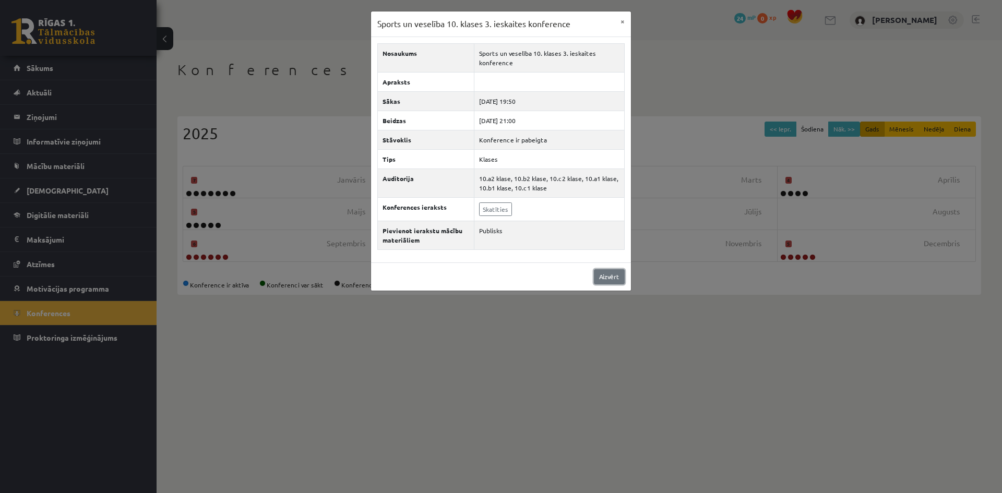
click at [602, 273] on link "Aizvērt" at bounding box center [609, 276] width 31 height 15
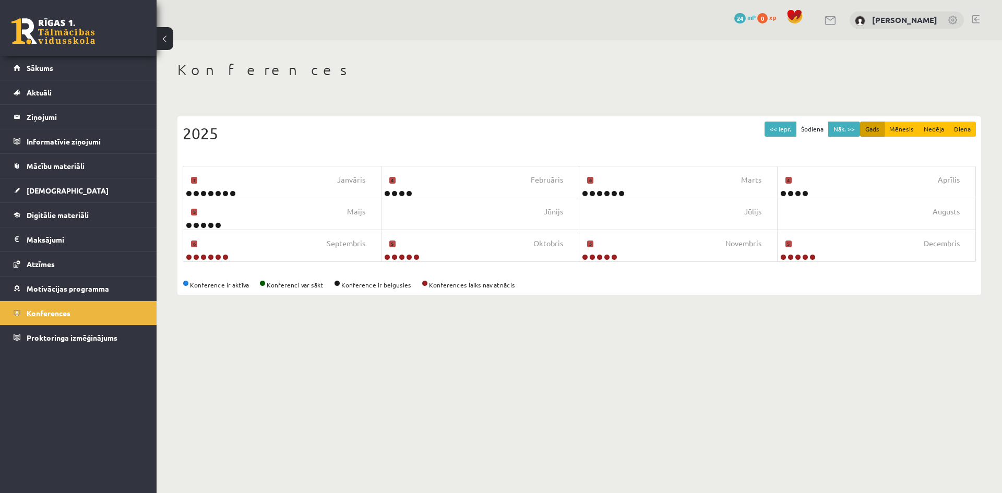
click at [49, 315] on span "Konferences" at bounding box center [49, 312] width 44 height 9
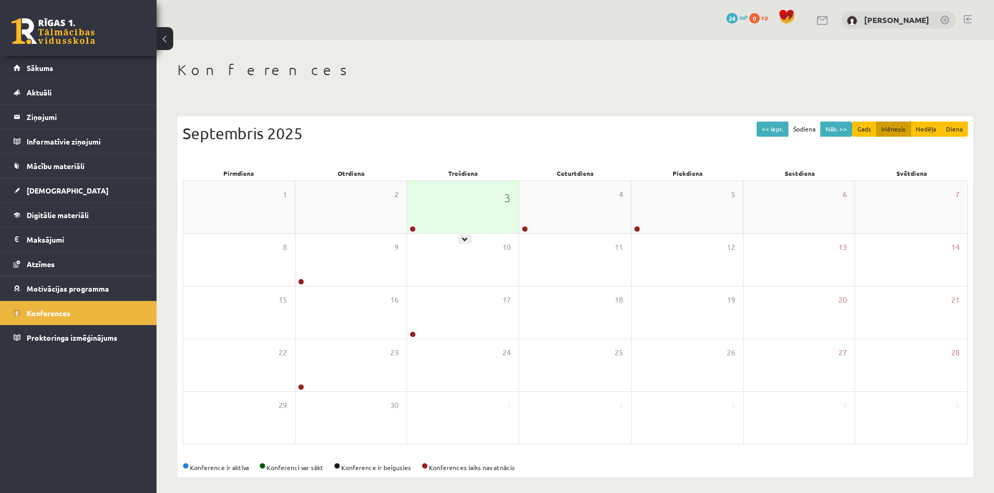
click at [419, 223] on div "3" at bounding box center [463, 207] width 112 height 52
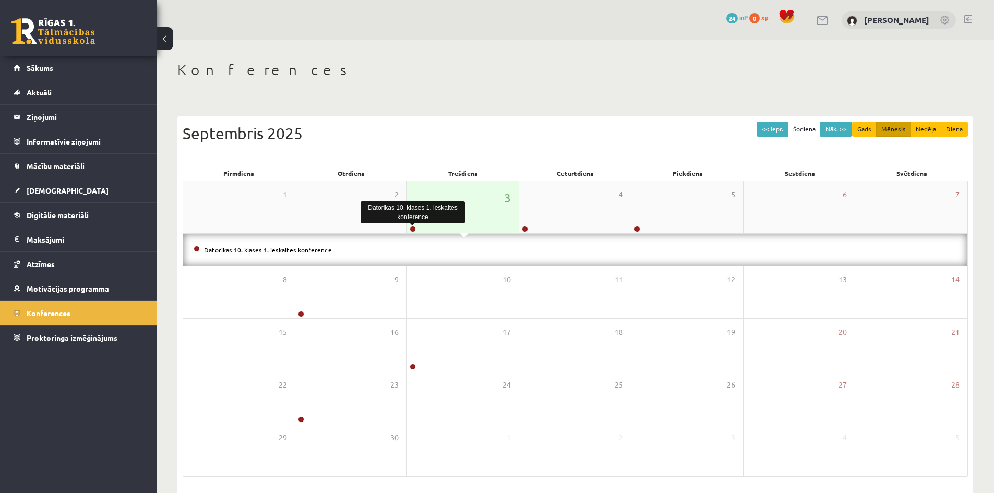
click at [413, 229] on link at bounding box center [413, 229] width 6 height 6
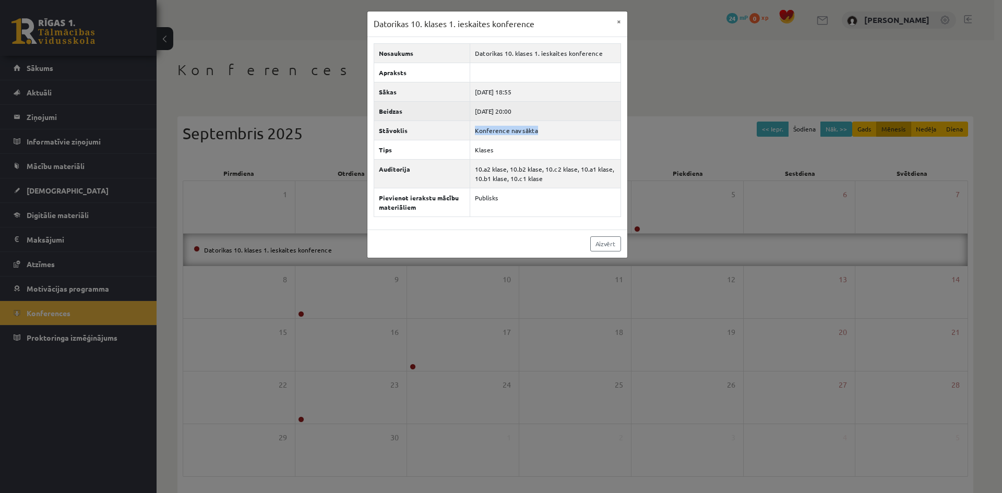
drag, startPoint x: 471, startPoint y: 130, endPoint x: 599, endPoint y: 119, distance: 128.9
click at [611, 126] on td "Konference nav sākta" at bounding box center [545, 130] width 150 height 19
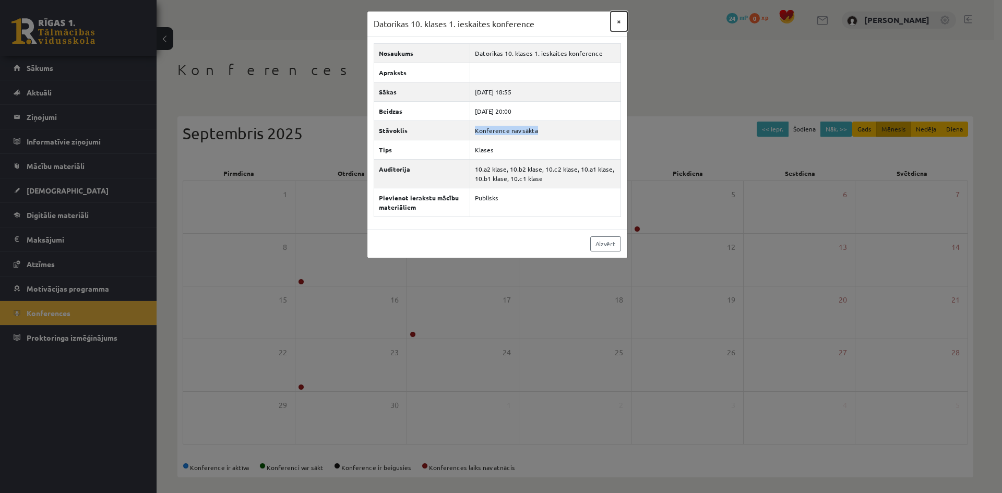
click at [621, 23] on button "×" at bounding box center [619, 21] width 17 height 20
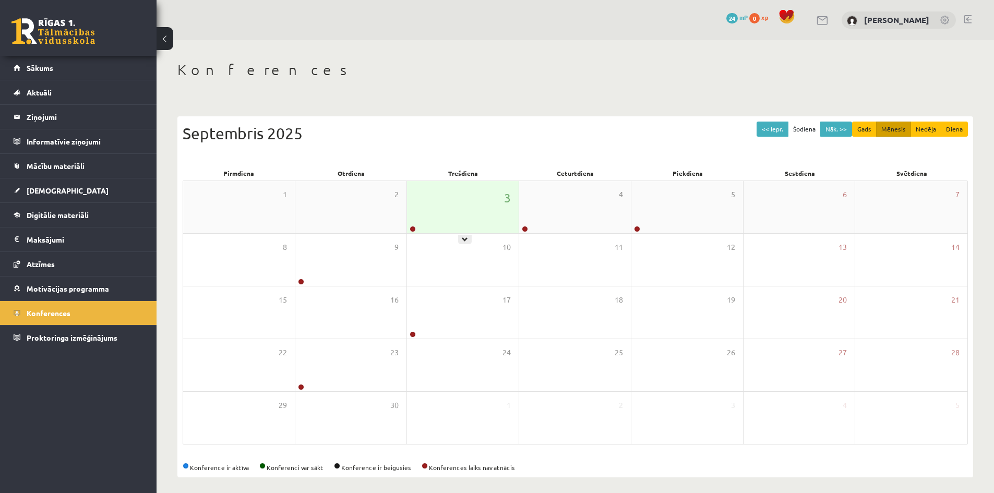
click at [447, 205] on div "3" at bounding box center [463, 207] width 112 height 52
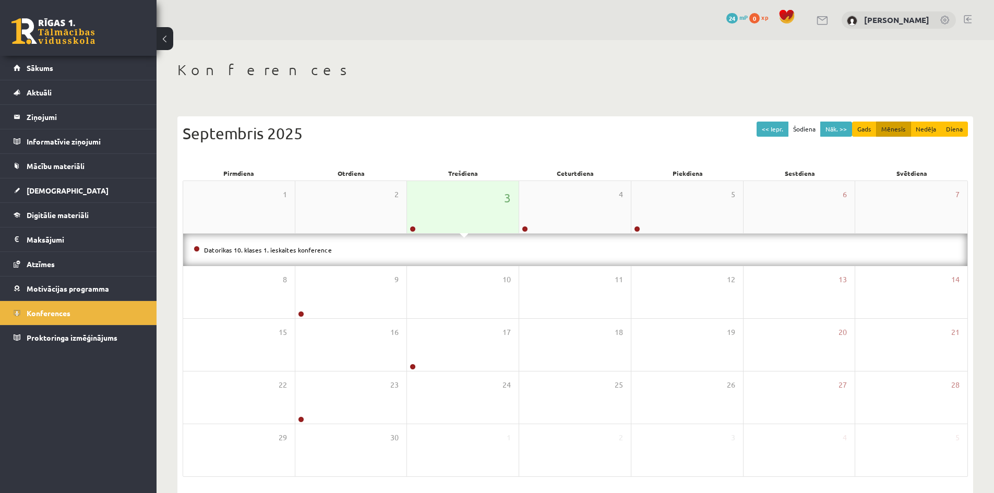
click at [465, 216] on div "3" at bounding box center [463, 207] width 112 height 52
click at [461, 217] on div "3" at bounding box center [463, 207] width 112 height 52
click at [413, 227] on link at bounding box center [413, 229] width 6 height 6
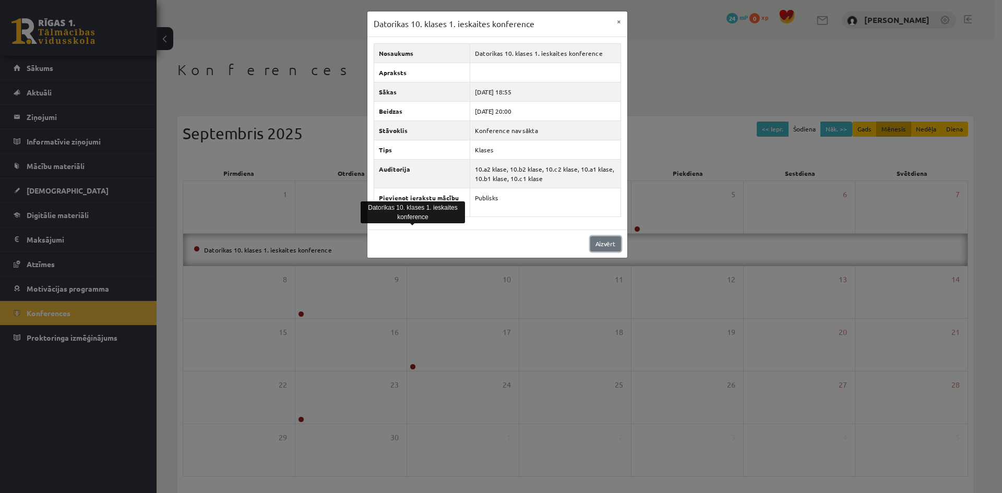
click at [593, 245] on link "Aizvērt" at bounding box center [605, 243] width 31 height 15
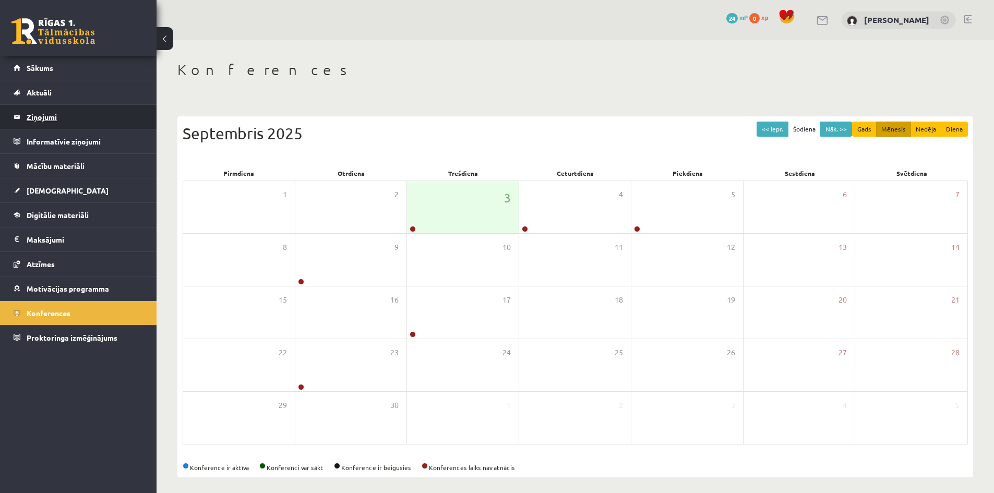
click at [50, 113] on legend "Ziņojumi 0" at bounding box center [85, 117] width 117 height 24
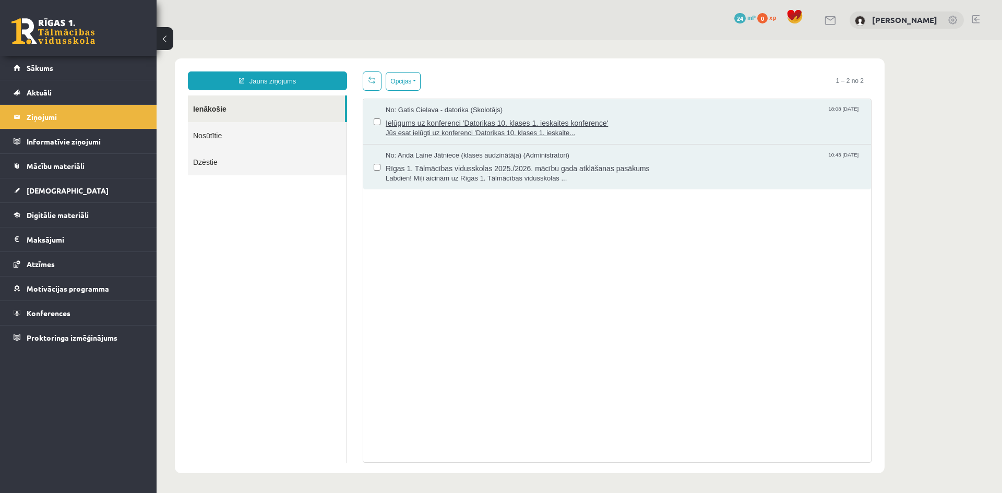
click at [436, 123] on span "Ielūgums uz konferenci 'Datorikas 10. klases 1. ieskaites konference'" at bounding box center [623, 121] width 475 height 13
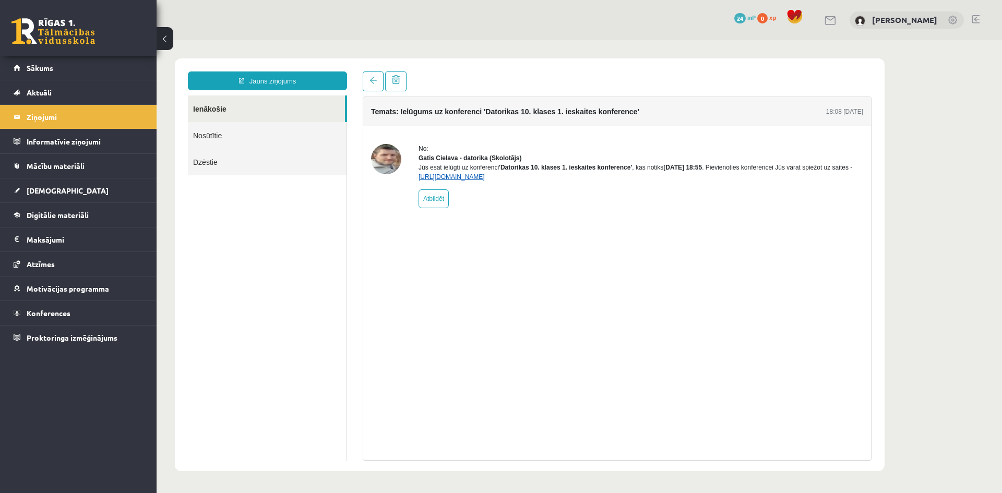
click at [447, 181] on link "[URL][DOMAIN_NAME]" at bounding box center [452, 176] width 66 height 7
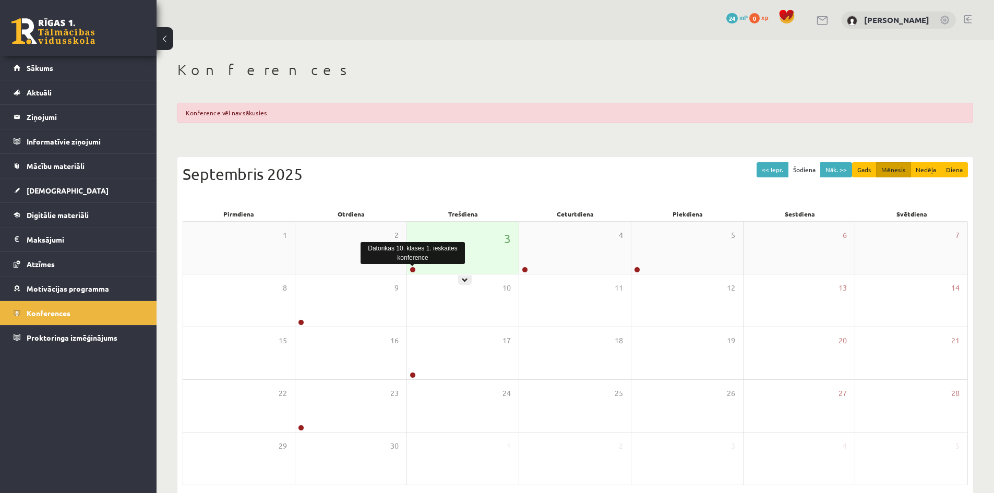
click at [414, 271] on link at bounding box center [413, 270] width 6 height 6
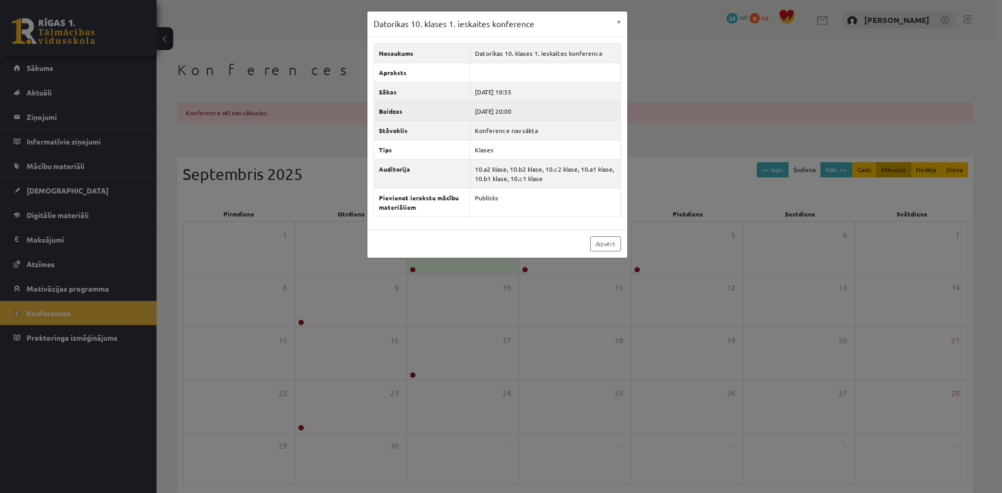
drag, startPoint x: 522, startPoint y: 105, endPoint x: 533, endPoint y: 107, distance: 11.6
click at [533, 107] on td "[DATE] 20:00" at bounding box center [545, 110] width 150 height 19
drag, startPoint x: 533, startPoint y: 109, endPoint x: 541, endPoint y: 115, distance: 10.4
click at [540, 113] on tbody "Nosaukums Datorikas 10. klases 1. ieskaites konference Apraksts Sākas [DATE] 18…" at bounding box center [497, 129] width 247 height 173
click at [542, 117] on td "[DATE] 20:00" at bounding box center [545, 110] width 150 height 19
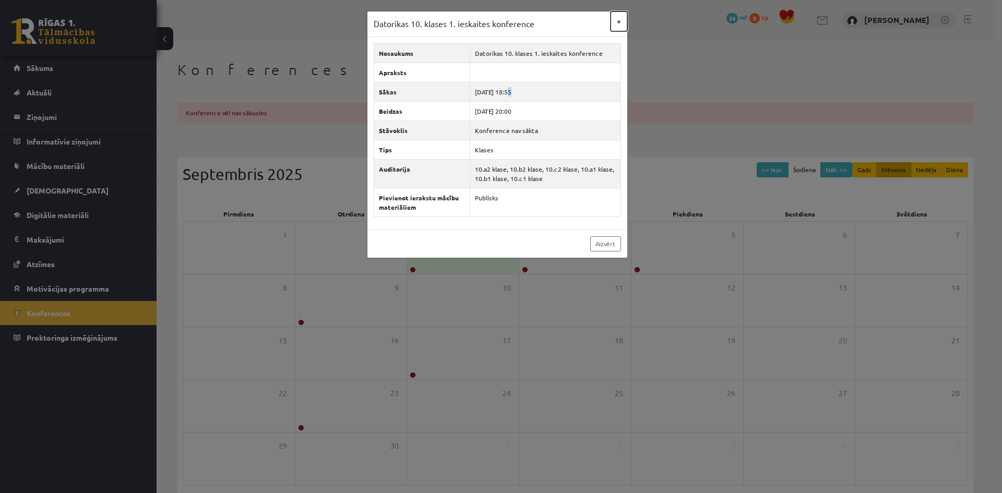
click at [615, 20] on button "×" at bounding box center [619, 21] width 17 height 20
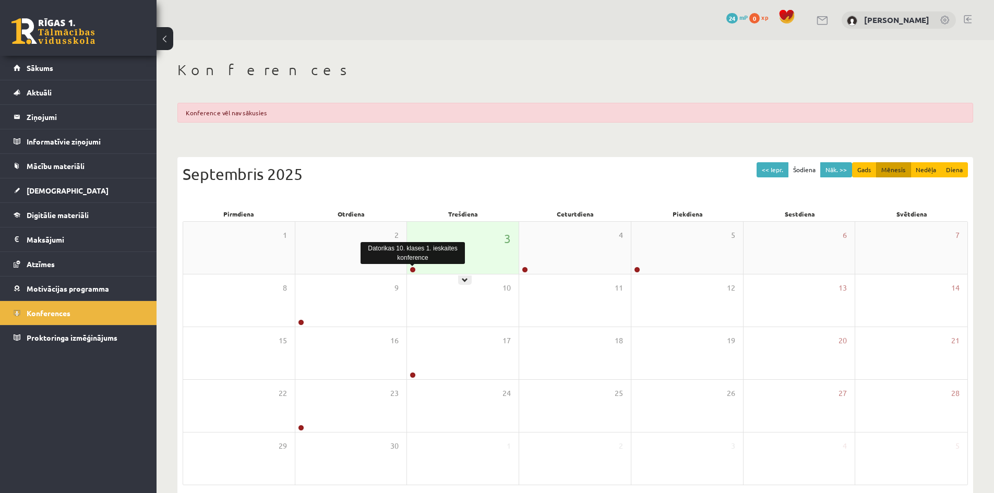
click at [413, 271] on link at bounding box center [413, 270] width 6 height 6
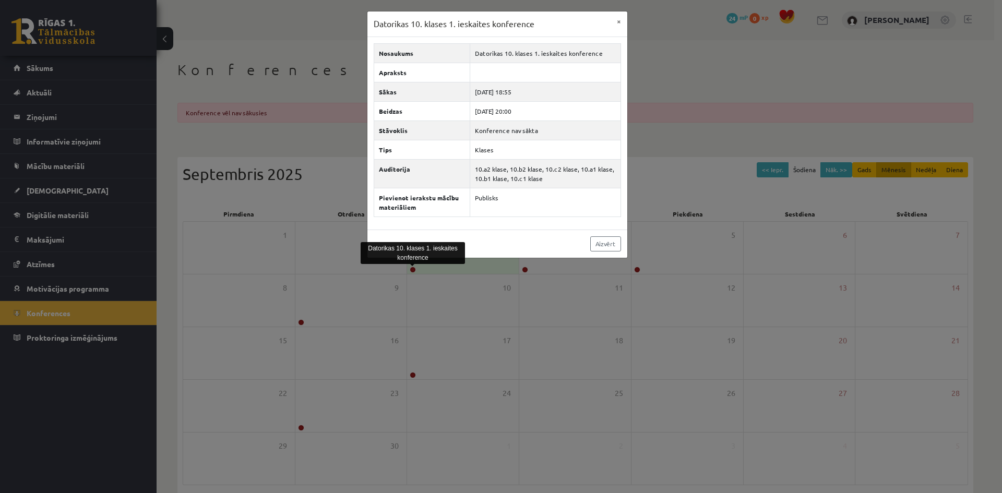
click at [425, 286] on div "Datorikas 10. klases 1. ieskaites konference × Nosaukums Datorikas 10. klases 1…" at bounding box center [501, 246] width 1002 height 493
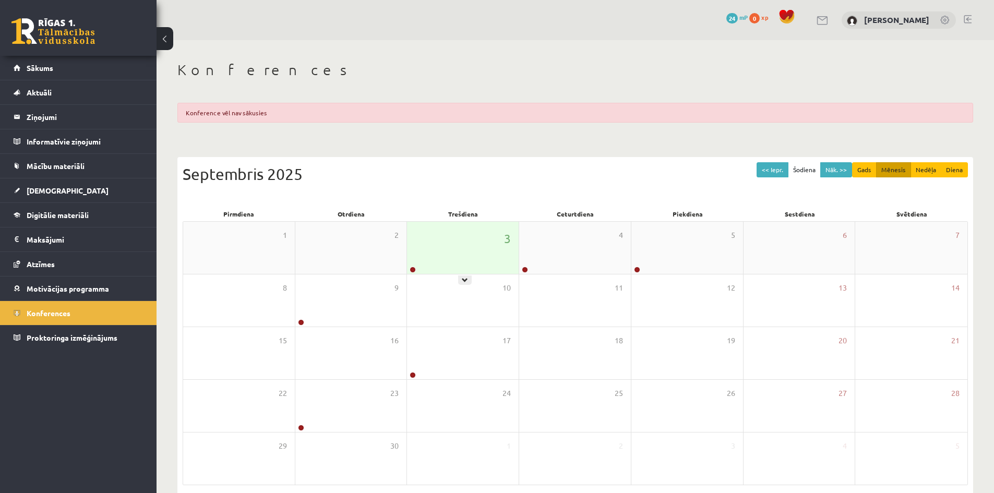
click at [445, 260] on div "3" at bounding box center [463, 248] width 112 height 52
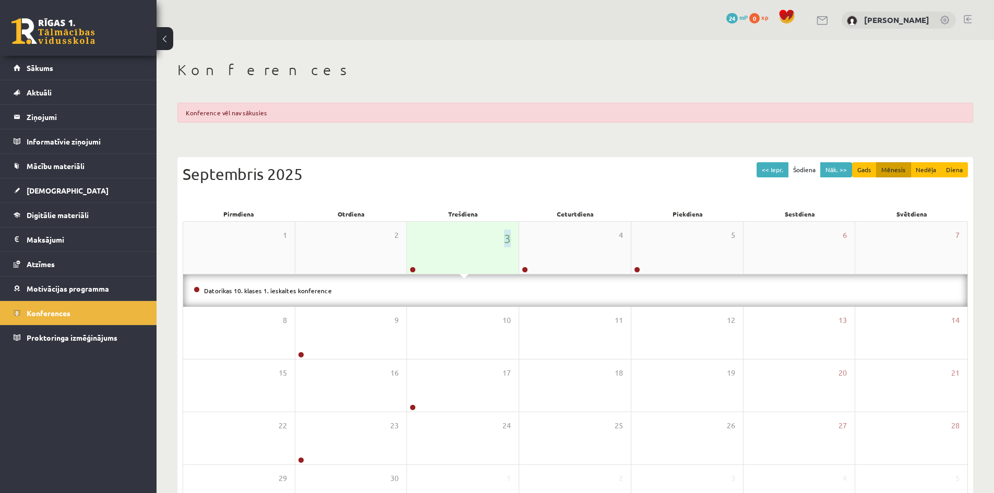
click at [445, 260] on div "3" at bounding box center [463, 248] width 112 height 52
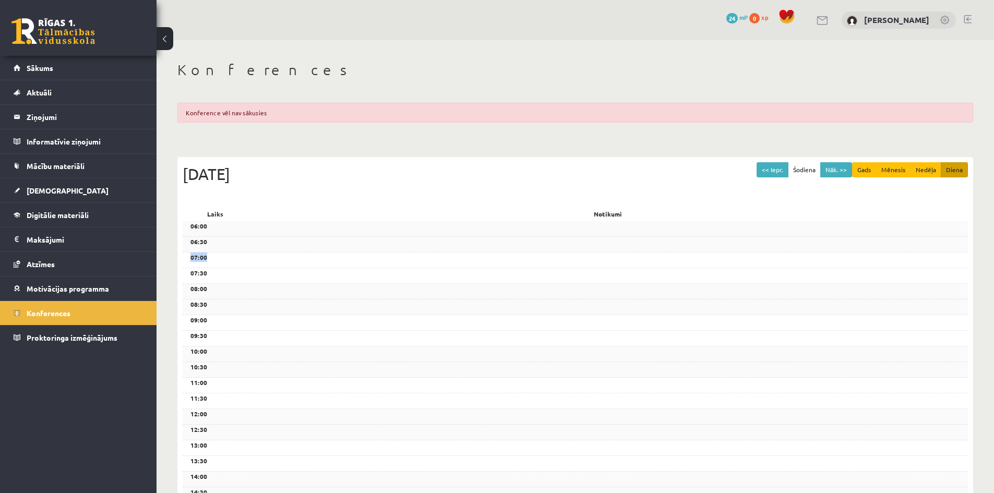
click at [445, 260] on div "07:00" at bounding box center [576, 261] width 786 height 16
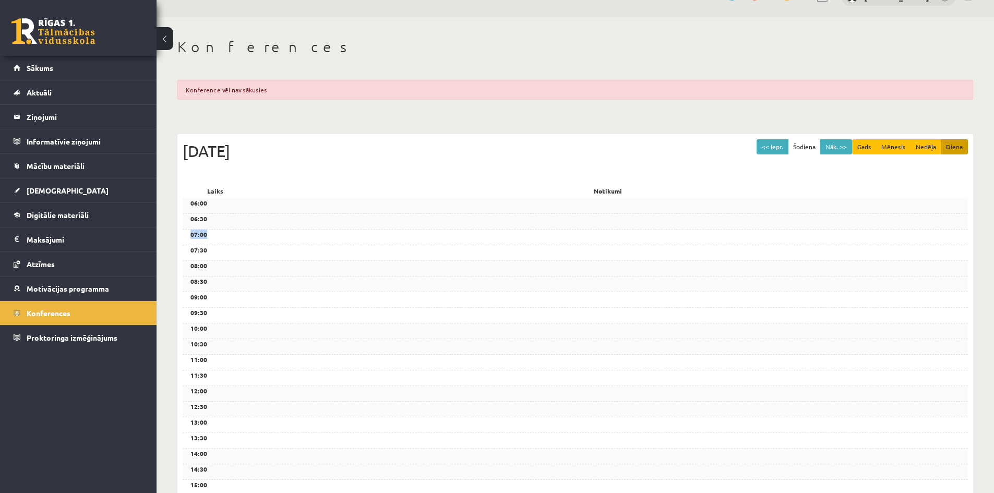
scroll to position [283, 0]
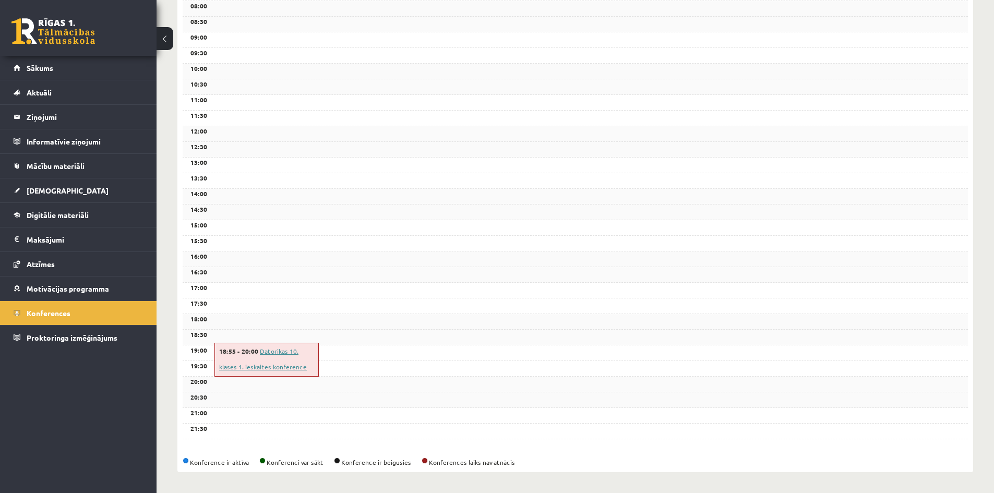
click at [274, 353] on link "Datorikas 10. klases 1. ieskaites konference" at bounding box center [263, 359] width 88 height 24
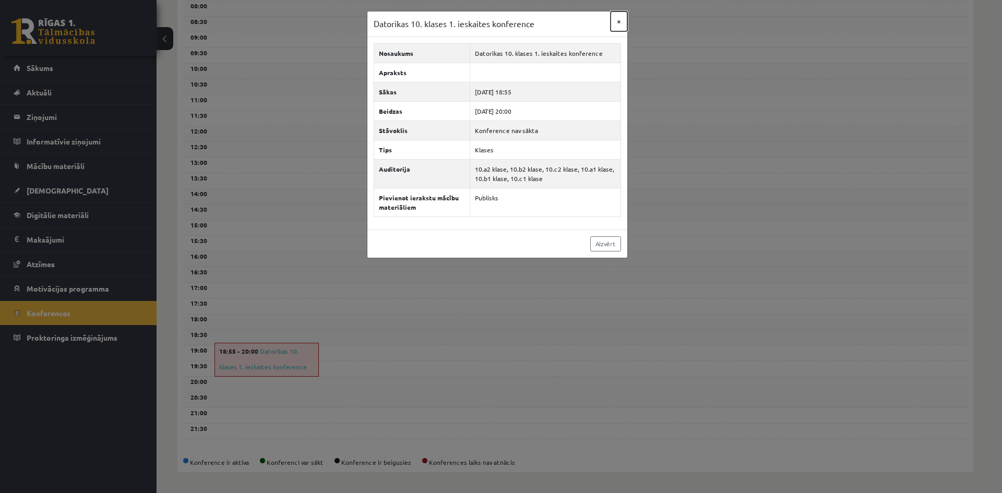
click at [618, 26] on button "×" at bounding box center [619, 21] width 17 height 20
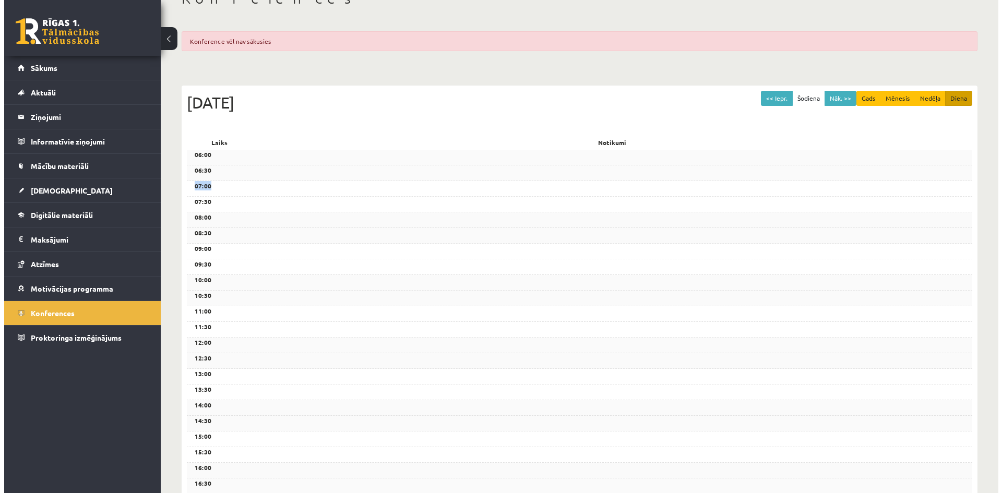
scroll to position [0, 0]
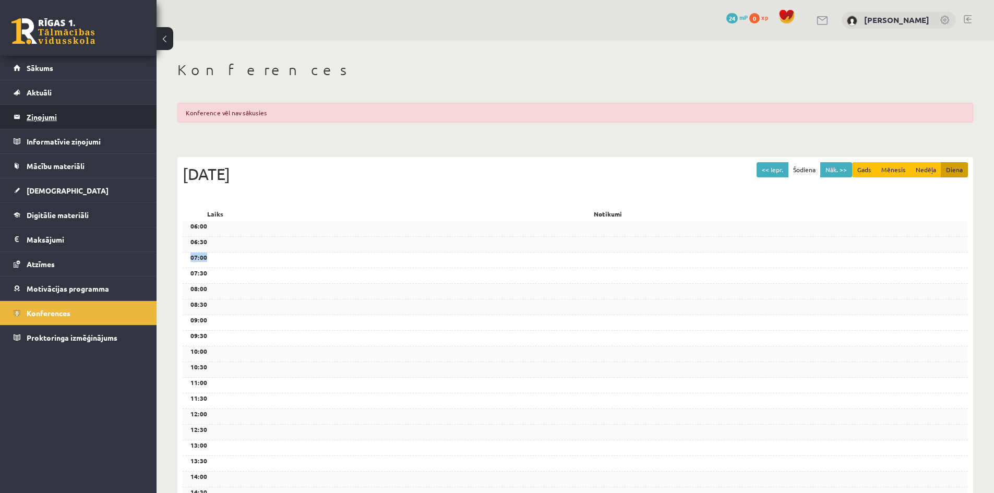
click at [45, 118] on legend "Ziņojumi 0" at bounding box center [85, 117] width 117 height 24
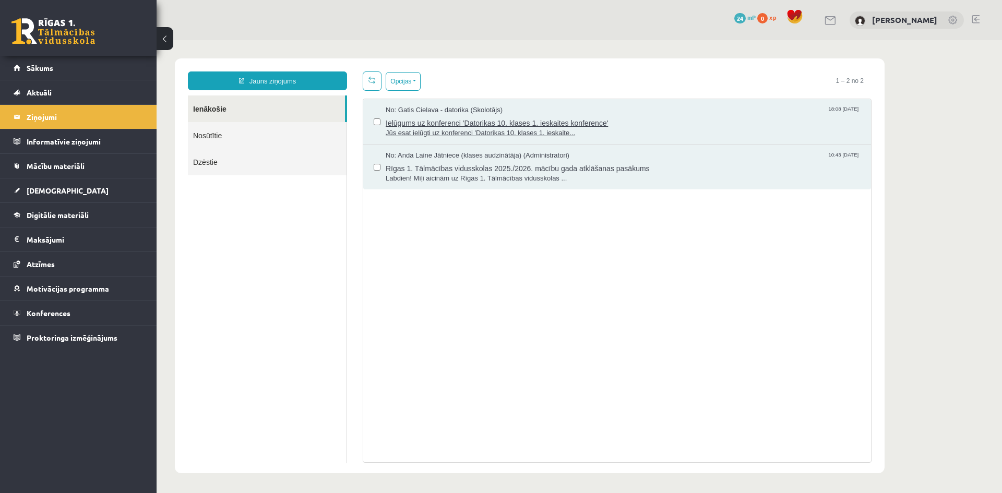
click at [513, 122] on span "Ielūgums uz konferenci 'Datorikas 10. klases 1. ieskaites konference'" at bounding box center [623, 121] width 475 height 13
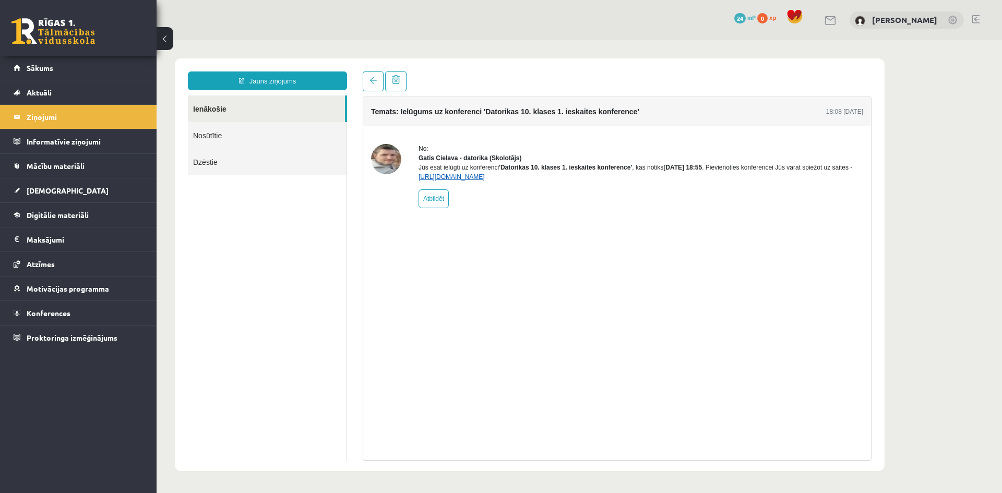
click at [443, 181] on link "[URL][DOMAIN_NAME]" at bounding box center [452, 176] width 66 height 7
click at [33, 63] on link "Sākums" at bounding box center [79, 68] width 130 height 24
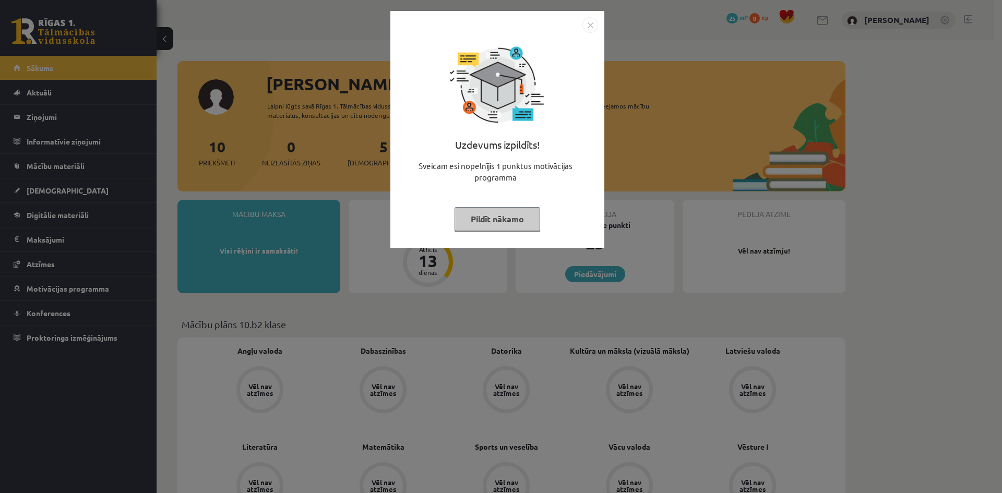
click at [589, 24] on img "Close" at bounding box center [591, 25] width 16 height 16
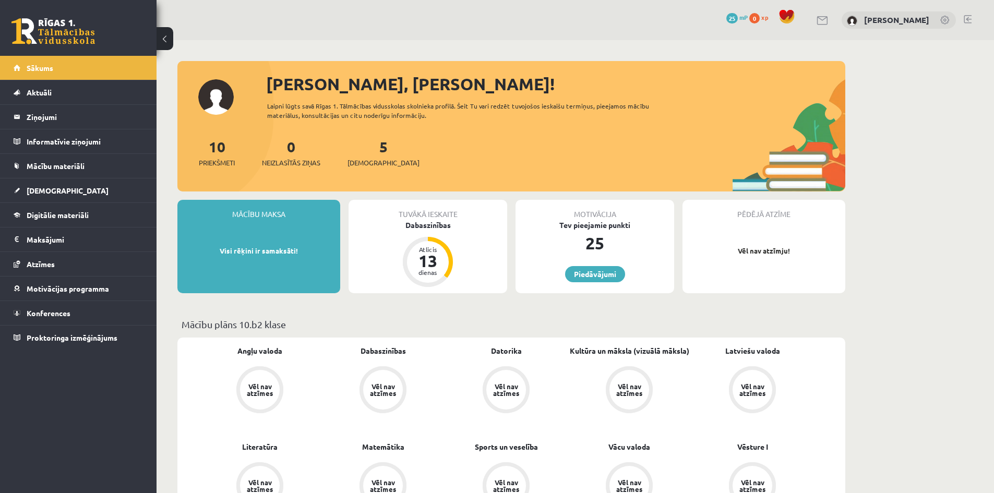
drag, startPoint x: 418, startPoint y: 145, endPoint x: 494, endPoint y: 157, distance: 77.7
click at [453, 149] on div "10 Priekšmeti 0 Neizlasītās ziņas 5 [DEMOGRAPHIC_DATA]" at bounding box center [511, 164] width 668 height 56
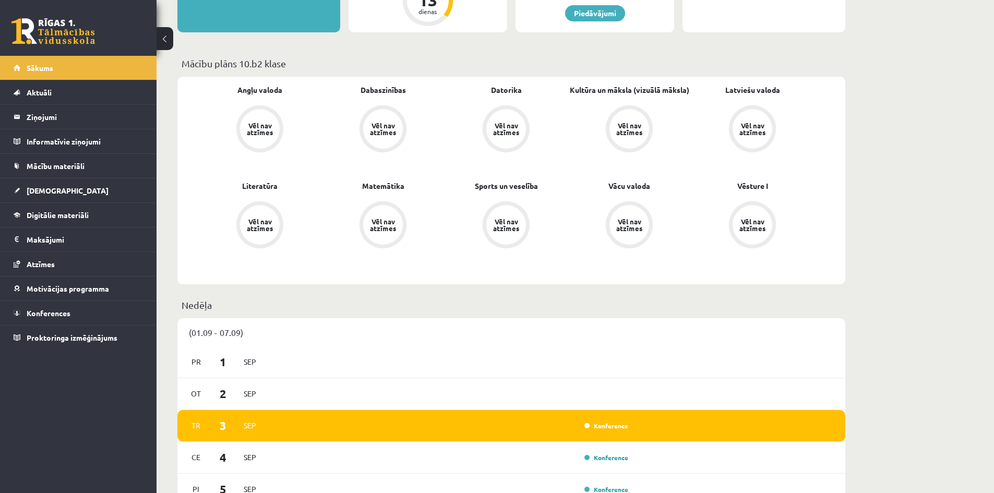
scroll to position [365, 0]
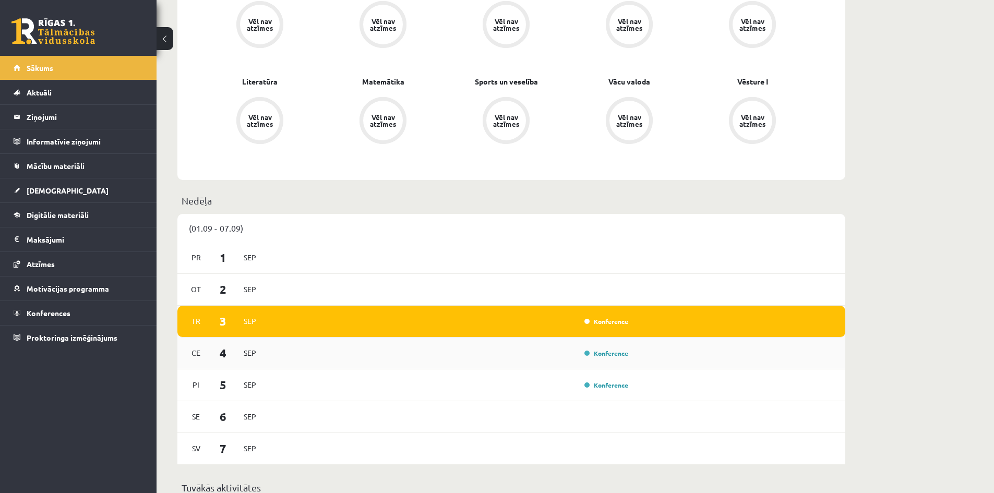
click at [254, 350] on span "Sep" at bounding box center [250, 353] width 22 height 16
click at [254, 353] on span "Sep" at bounding box center [250, 353] width 22 height 16
click at [614, 357] on link "Konference" at bounding box center [607, 353] width 44 height 8
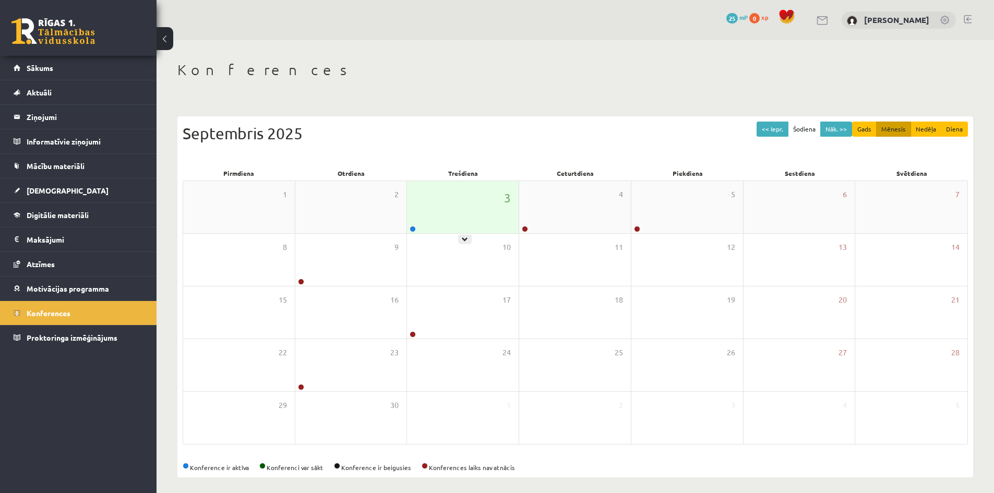
click at [442, 215] on div "3" at bounding box center [463, 207] width 112 height 52
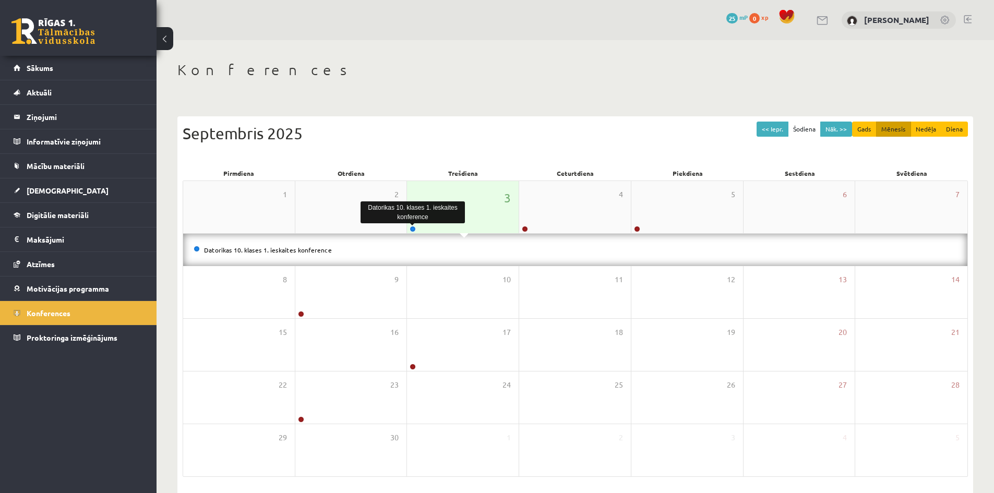
click at [487, 207] on div "3" at bounding box center [463, 207] width 112 height 52
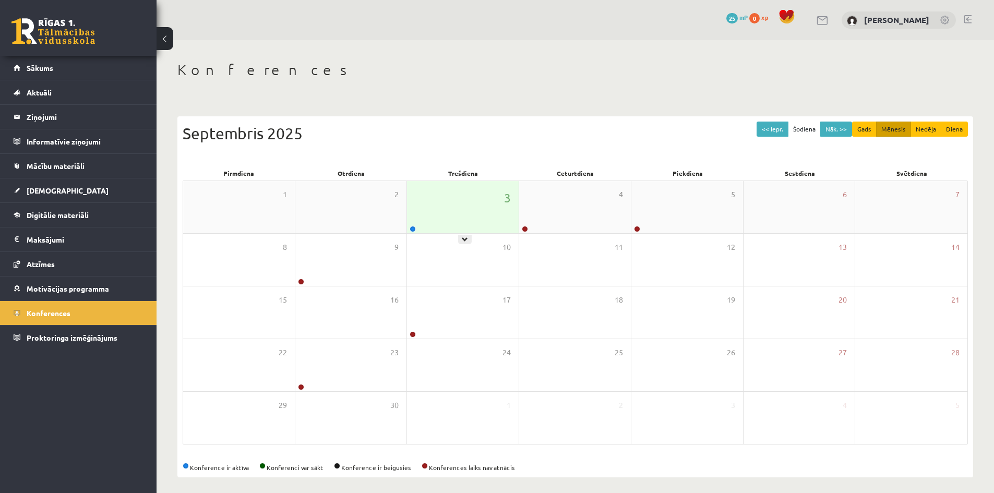
click at [443, 202] on div "3" at bounding box center [463, 207] width 112 height 52
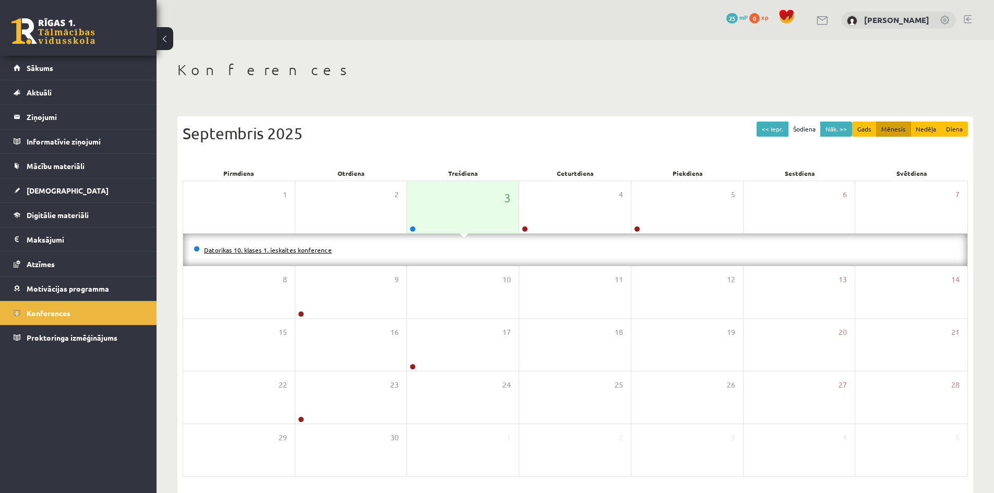
click at [217, 250] on link "Datorikas 10. klases 1. ieskaites konference" at bounding box center [268, 250] width 128 height 8
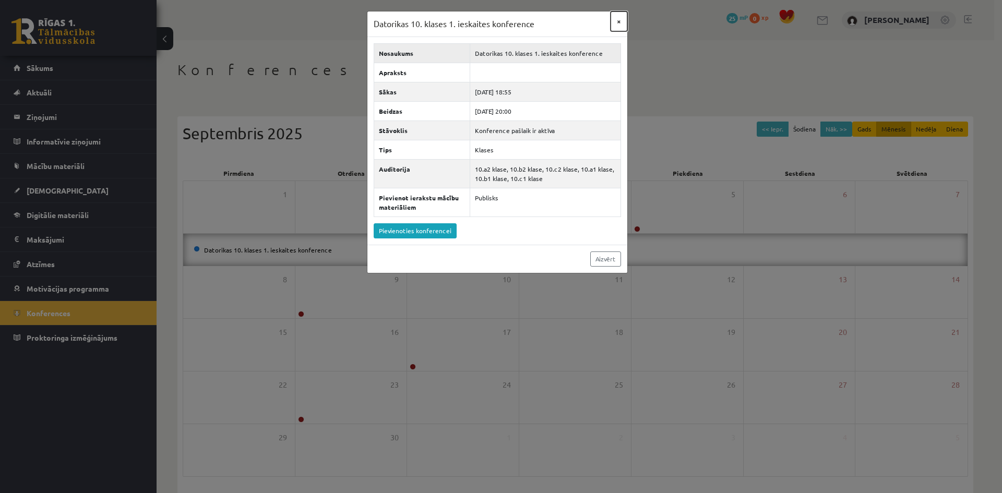
click at [619, 21] on button "×" at bounding box center [619, 21] width 17 height 20
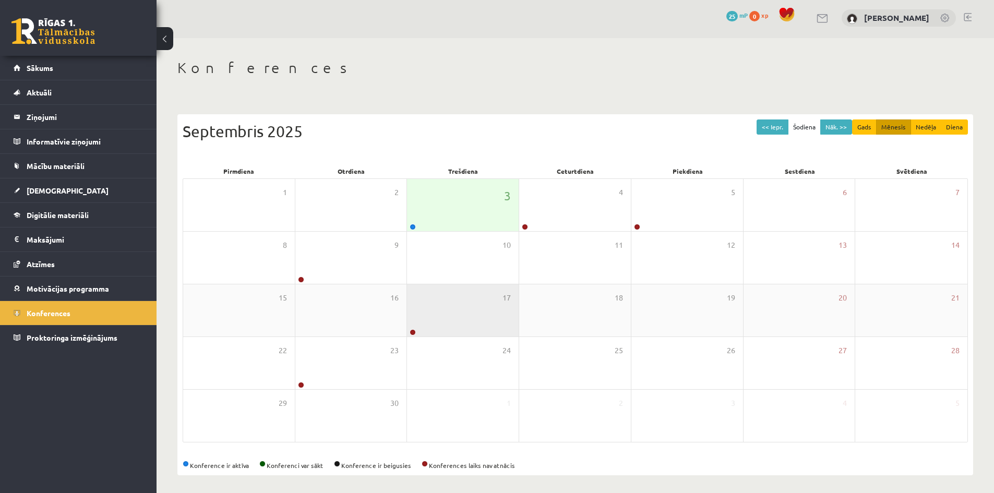
scroll to position [6, 0]
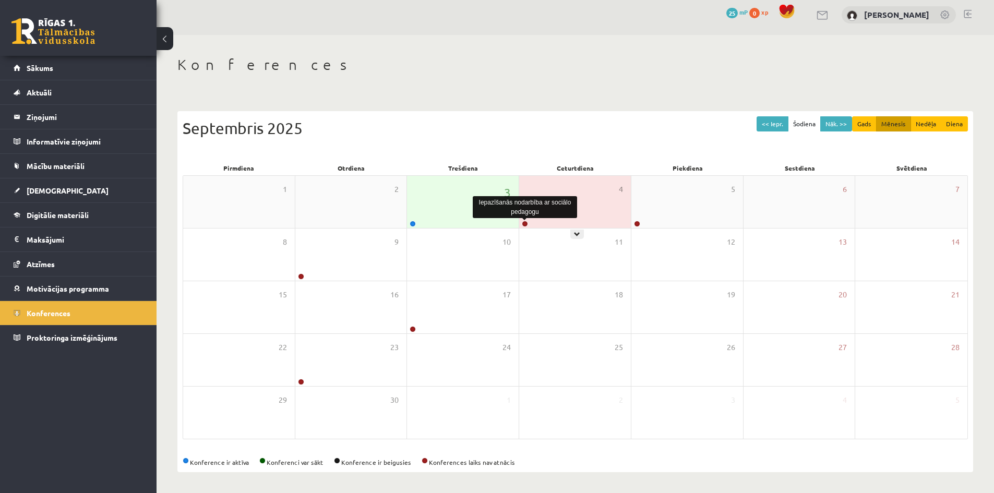
click at [524, 221] on link at bounding box center [525, 224] width 6 height 6
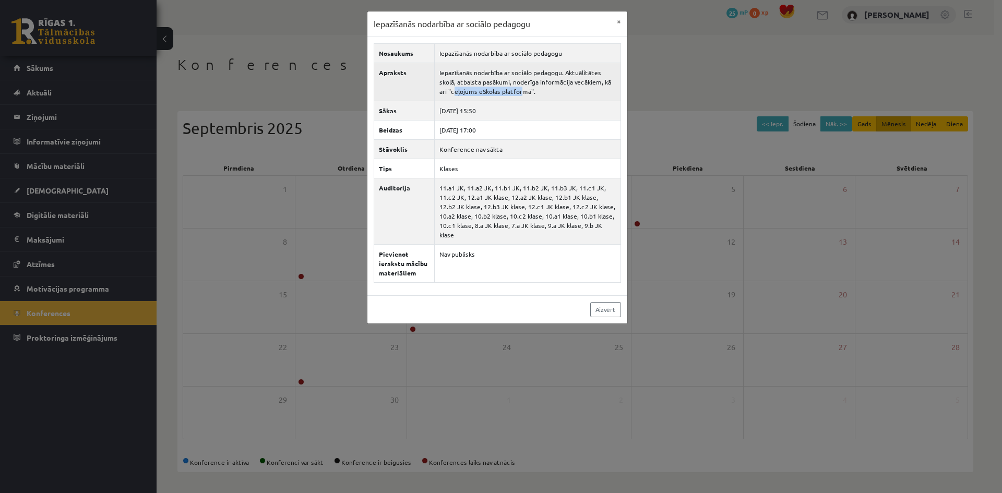
drag, startPoint x: 444, startPoint y: 92, endPoint x: 512, endPoint y: 90, distance: 68.4
click at [512, 90] on td "Iepazīšanās nodarbība ar sociālo pedagogu. Aktuālitātes skolā, atbalsta pasākum…" at bounding box center [527, 82] width 186 height 38
click at [538, 92] on td "Iepazīšanās nodarbība ar sociālo pedagogu. Aktuālitātes skolā, atbalsta pasākum…" at bounding box center [527, 82] width 186 height 38
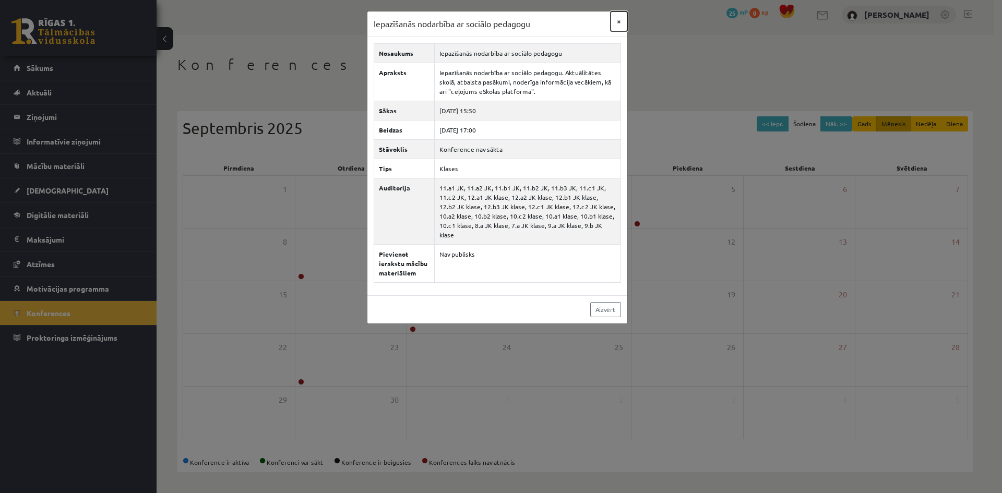
click at [618, 21] on button "×" at bounding box center [619, 21] width 17 height 20
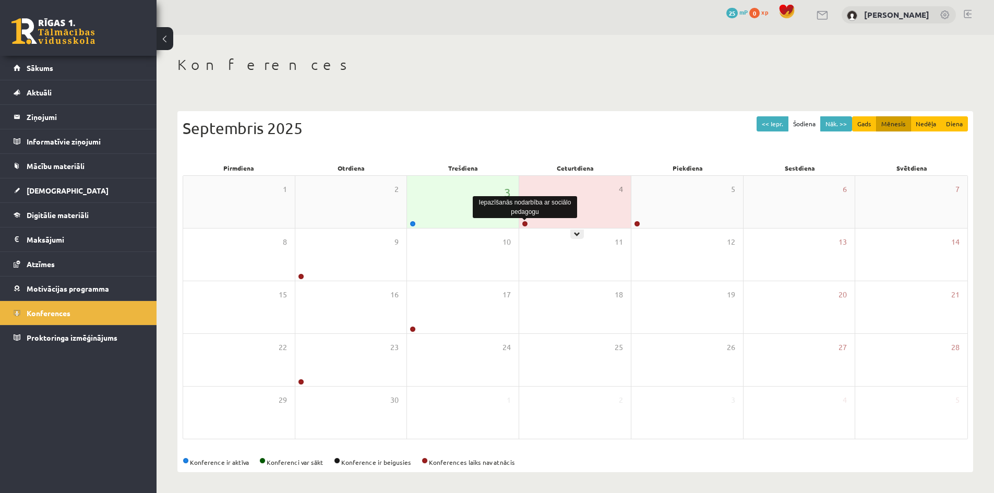
click at [524, 223] on link at bounding box center [525, 224] width 6 height 6
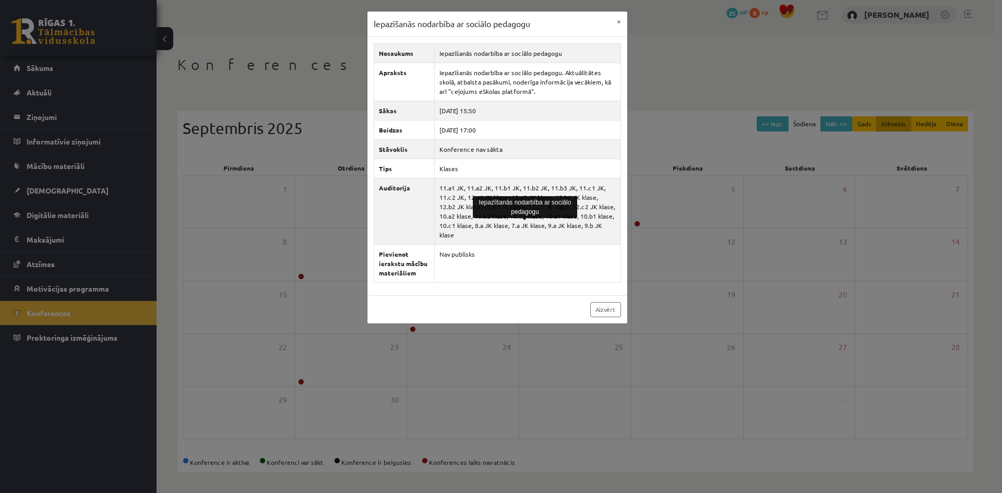
click at [701, 207] on div "Iepazīšanās nodarbība ar sociālo pedagogu × Nosaukums Iepazīšanās nodarbība ar …" at bounding box center [501, 246] width 1002 height 493
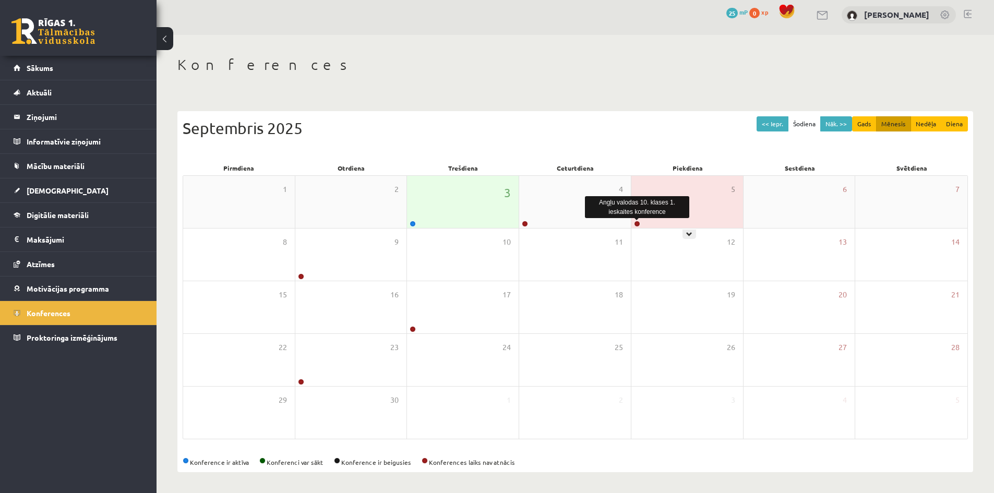
click at [635, 223] on link at bounding box center [637, 224] width 6 height 6
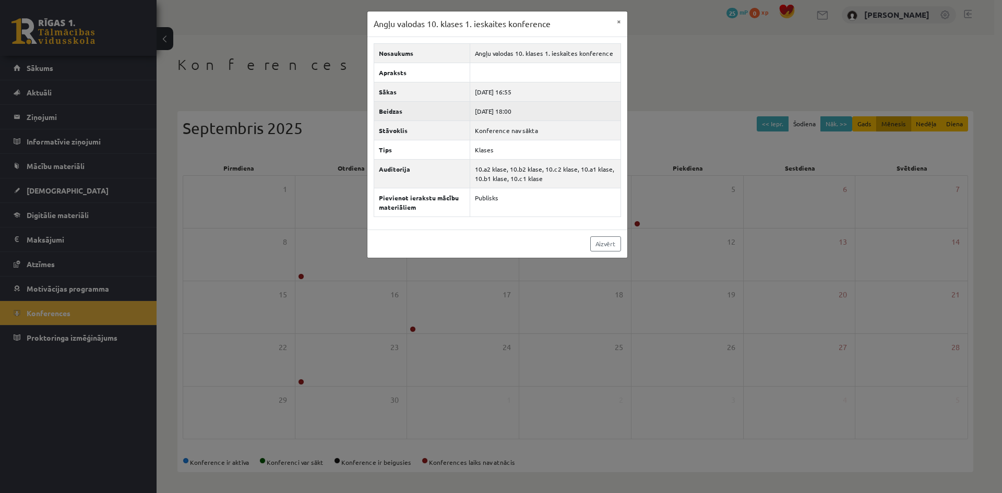
drag, startPoint x: 509, startPoint y: 94, endPoint x: 530, endPoint y: 103, distance: 22.7
click at [529, 98] on td "2025-09-05 16:55" at bounding box center [545, 91] width 150 height 19
drag, startPoint x: 510, startPoint y: 111, endPoint x: 537, endPoint y: 113, distance: 27.2
click at [523, 111] on td "2025-09-05 18:00" at bounding box center [545, 110] width 150 height 19
click at [540, 113] on td "2025-09-05 18:00" at bounding box center [545, 110] width 150 height 19
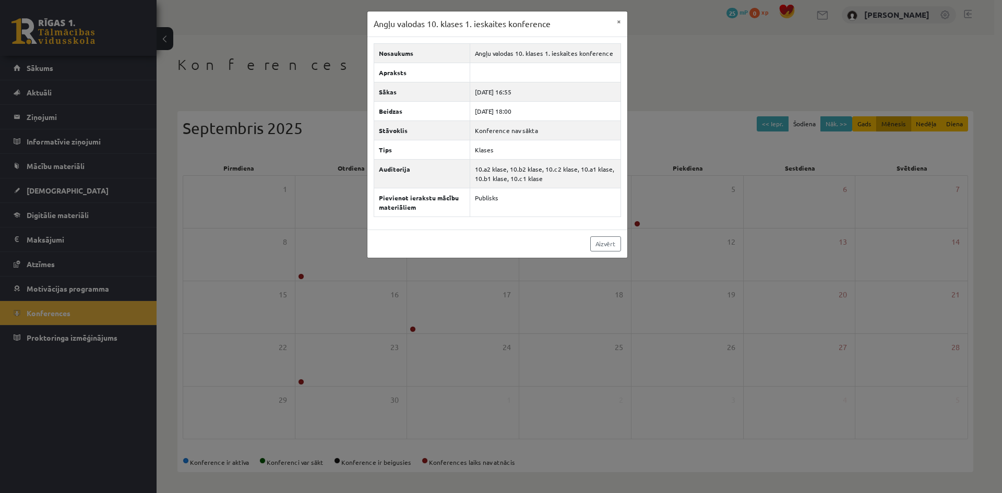
click at [638, 170] on div "Angļu valodas 10. klases 1. ieskaites konference × Nosaukums Angļu valodas 10. …" at bounding box center [501, 246] width 1002 height 493
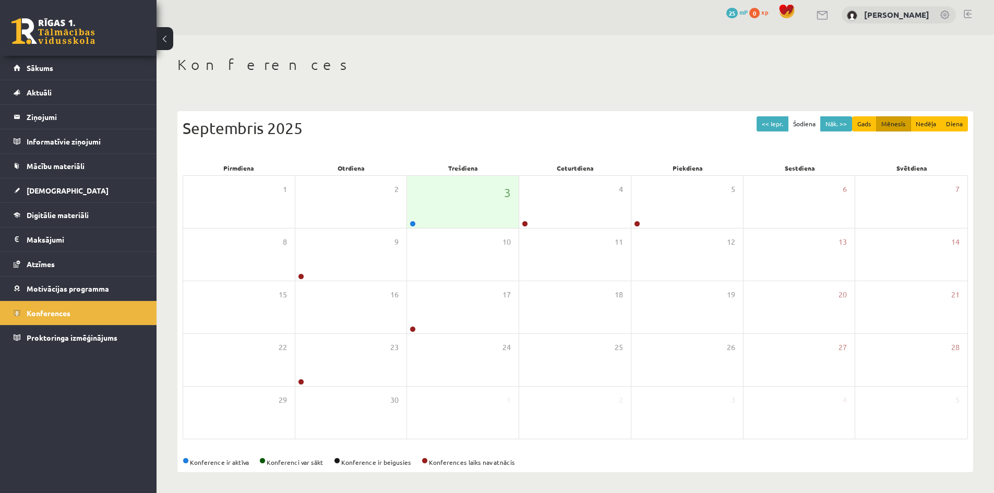
click at [602, 91] on div "Konferences << Iepr. Šodiena Nāk. >> Gads Mēnesis Nedēļa Diena Septembris 2025 …" at bounding box center [576, 264] width 838 height 458
click at [412, 224] on link at bounding box center [413, 224] width 6 height 6
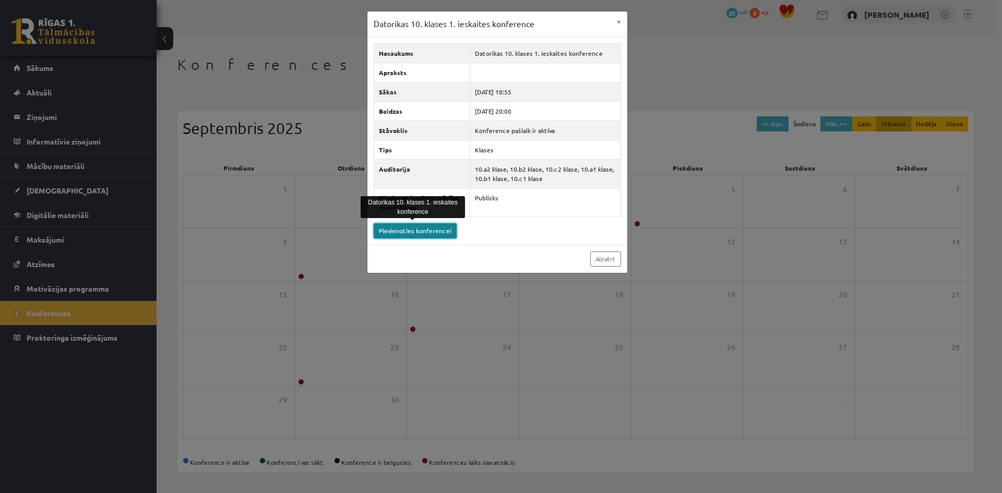
click at [443, 231] on link "Pievienoties konferencei" at bounding box center [415, 230] width 83 height 15
click at [611, 260] on link "Aizvērt" at bounding box center [605, 259] width 31 height 15
